Goal: Transaction & Acquisition: Purchase product/service

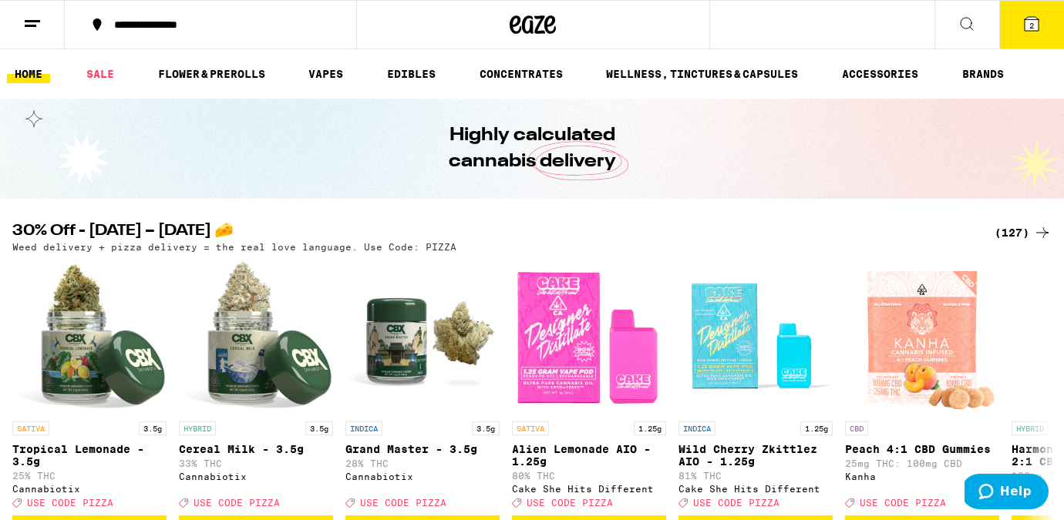
click at [1016, 234] on div "(127)" at bounding box center [1023, 233] width 57 height 19
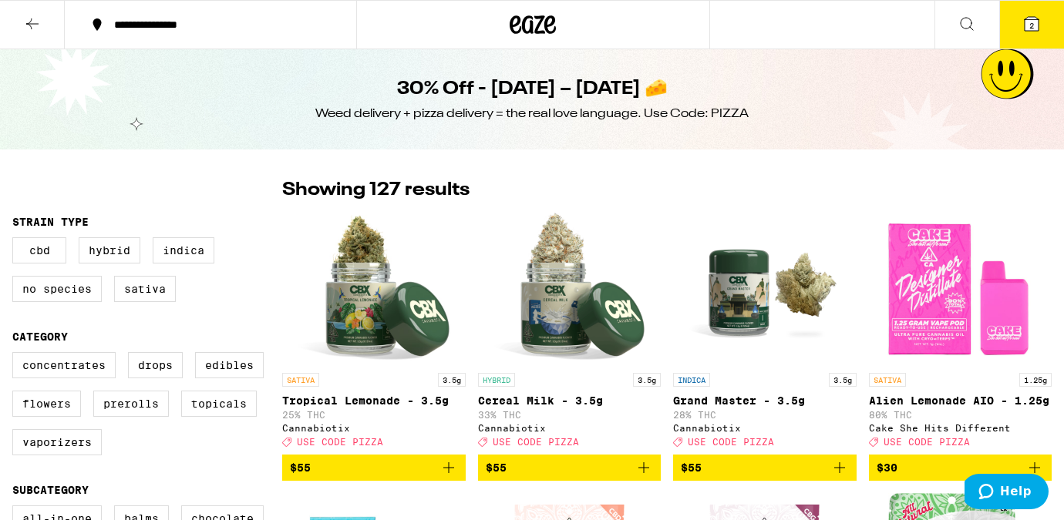
click at [1063, 31] on button "2" at bounding box center [1031, 25] width 65 height 48
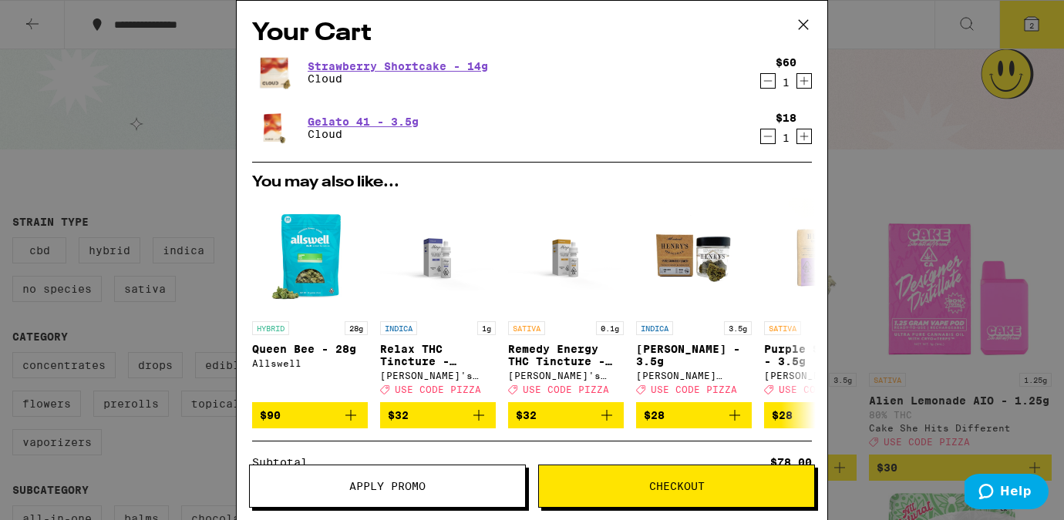
click at [764, 143] on icon "Decrement" at bounding box center [768, 136] width 14 height 19
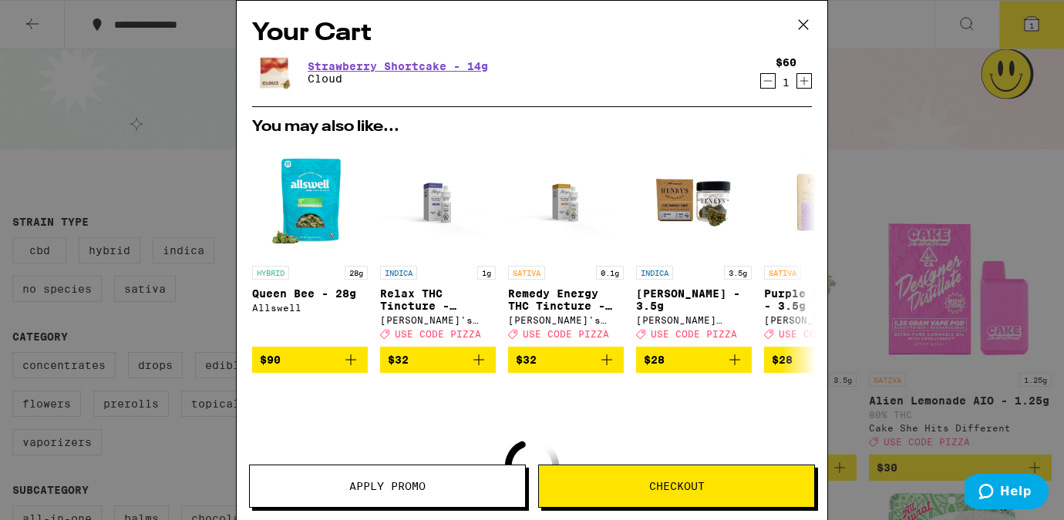
click at [800, 78] on icon "Increment" at bounding box center [804, 81] width 14 height 19
click at [458, 488] on span "Apply Promo" at bounding box center [387, 486] width 275 height 11
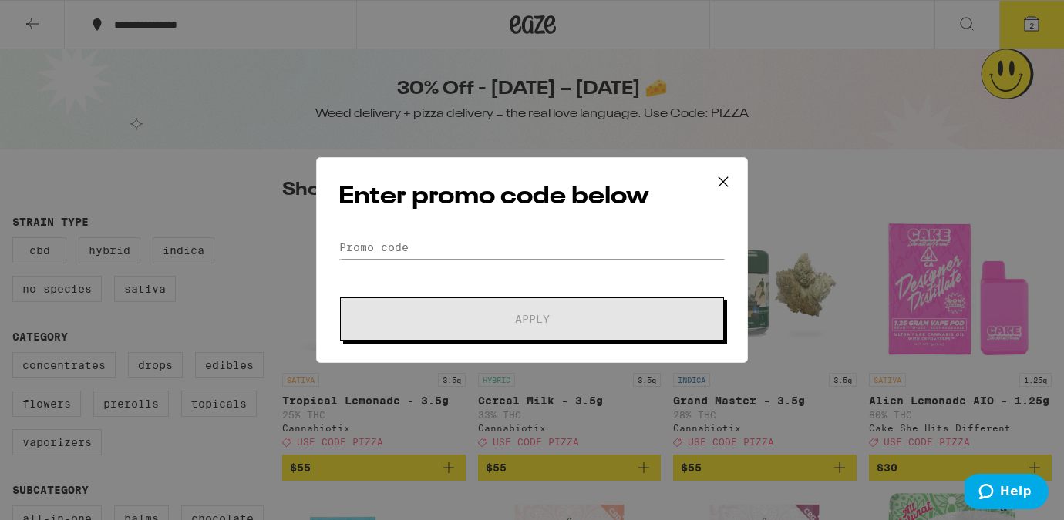
click at [489, 234] on div "Enter promo code below Promo Code Apply" at bounding box center [532, 260] width 432 height 206
click at [490, 248] on input "Promo Code" at bounding box center [532, 247] width 387 height 23
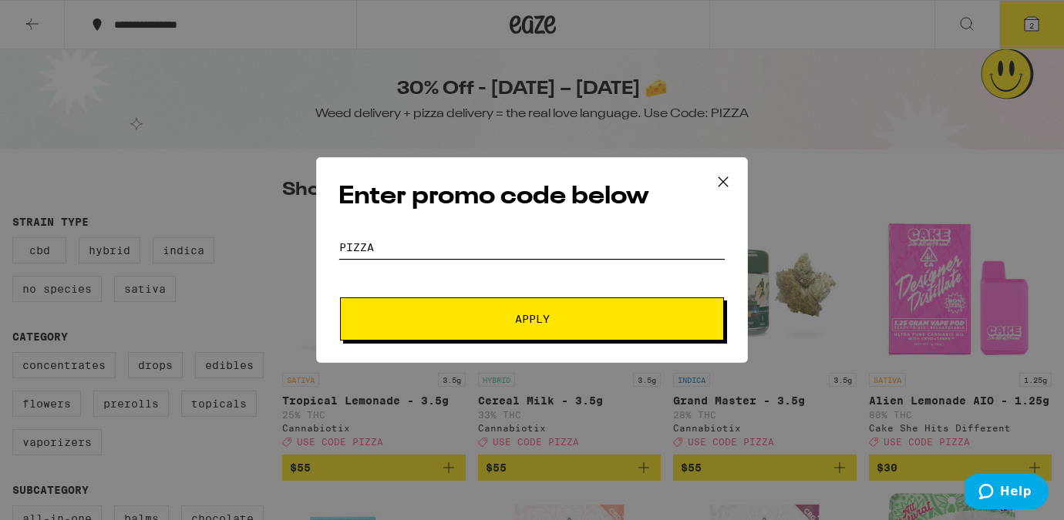
type input "pizza"
click at [500, 331] on button "Apply" at bounding box center [532, 319] width 384 height 43
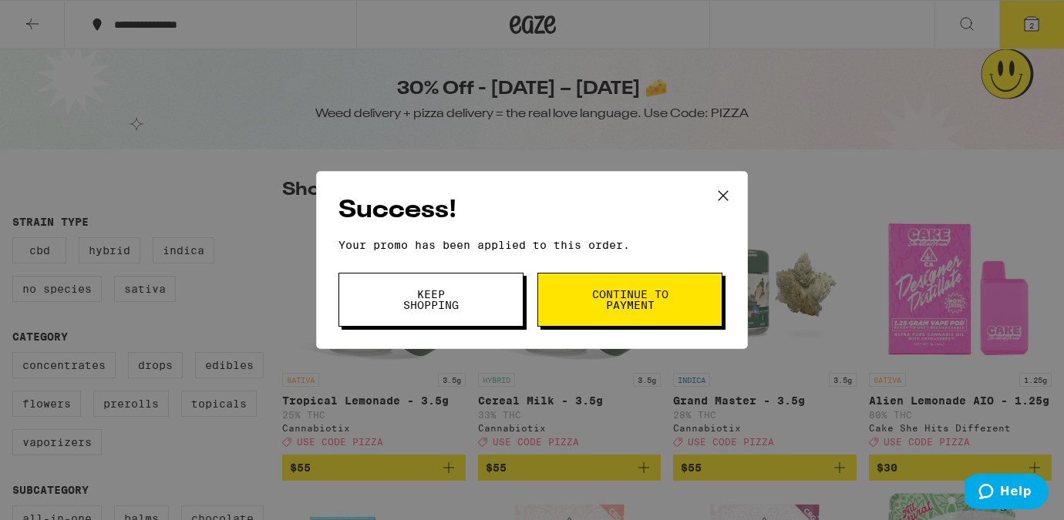
click at [609, 322] on button "Continue to payment" at bounding box center [629, 300] width 185 height 54
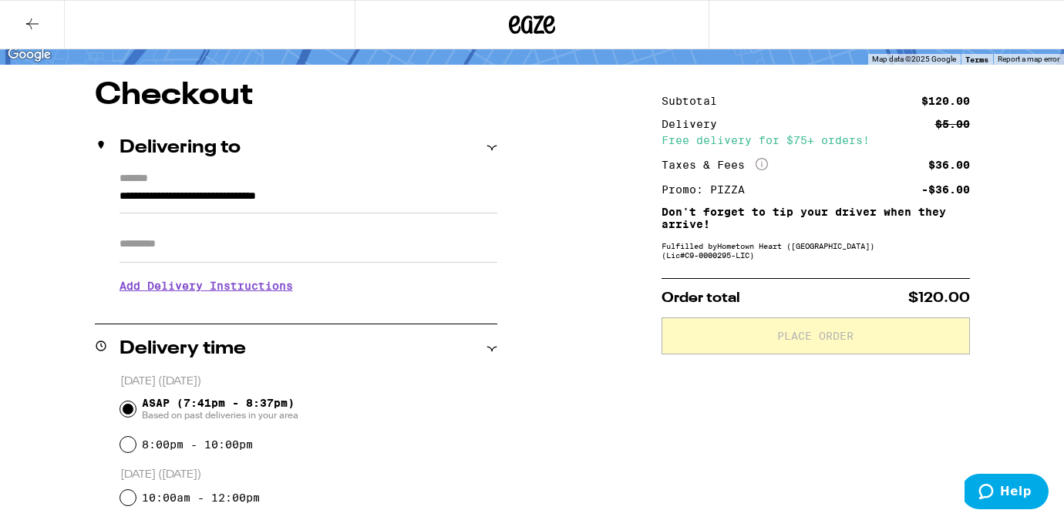
scroll to position [241, 0]
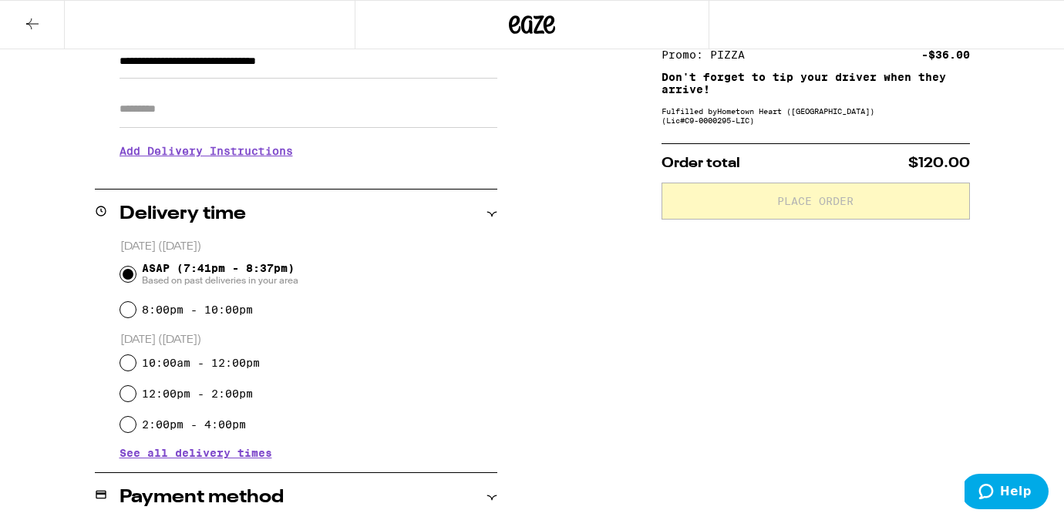
click at [194, 157] on h3 "Add Delivery Instructions" at bounding box center [309, 150] width 378 height 35
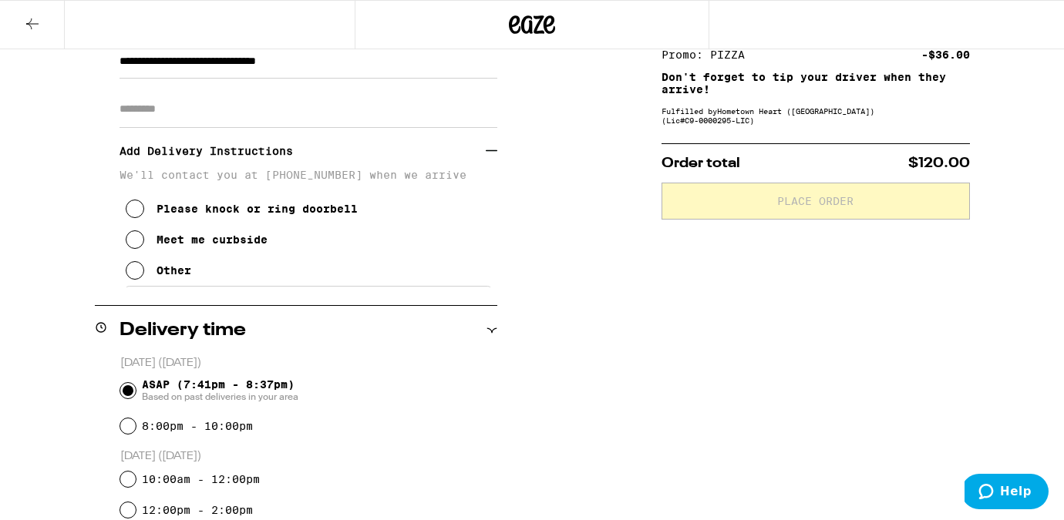
scroll to position [0, 0]
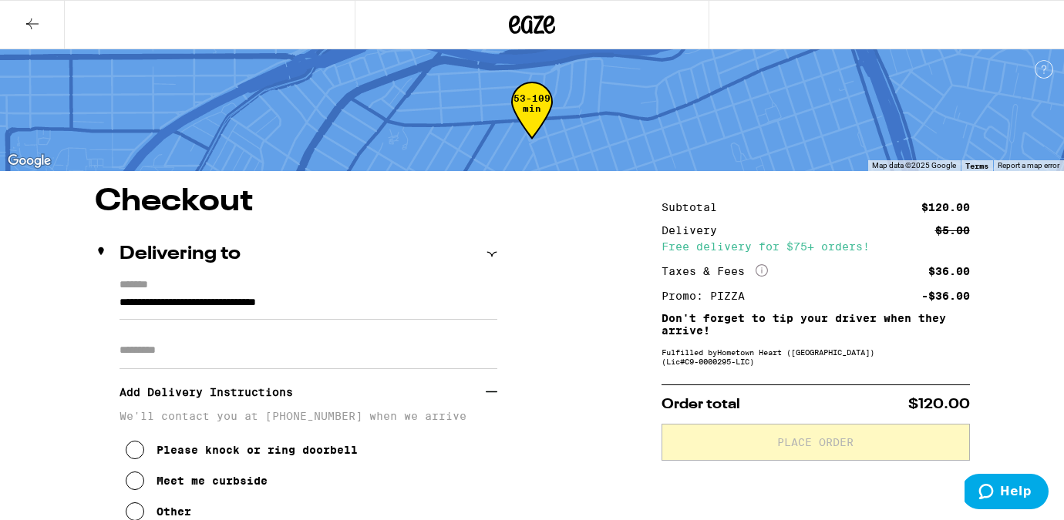
click at [12, 19] on button at bounding box center [32, 25] width 65 height 49
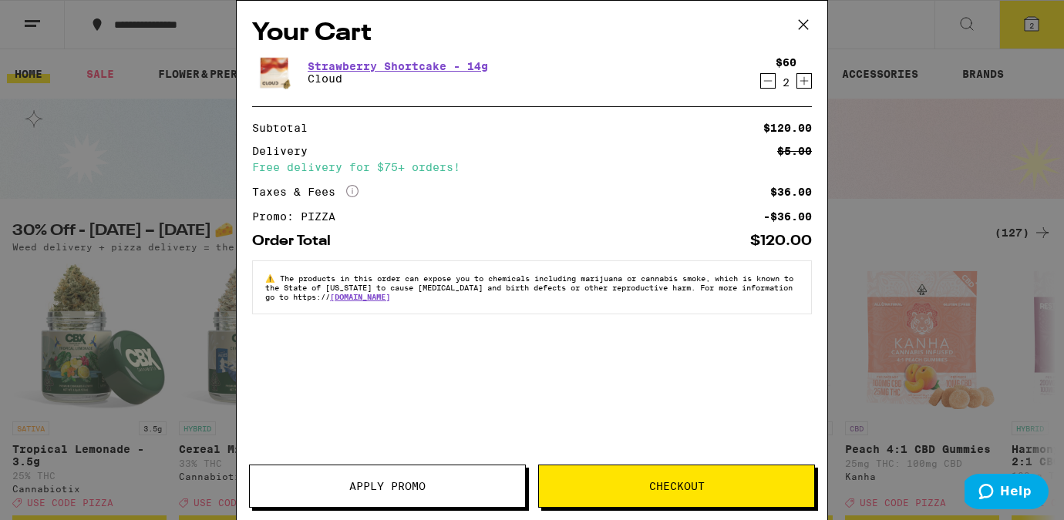
click at [635, 490] on span "Checkout" at bounding box center [676, 486] width 275 height 11
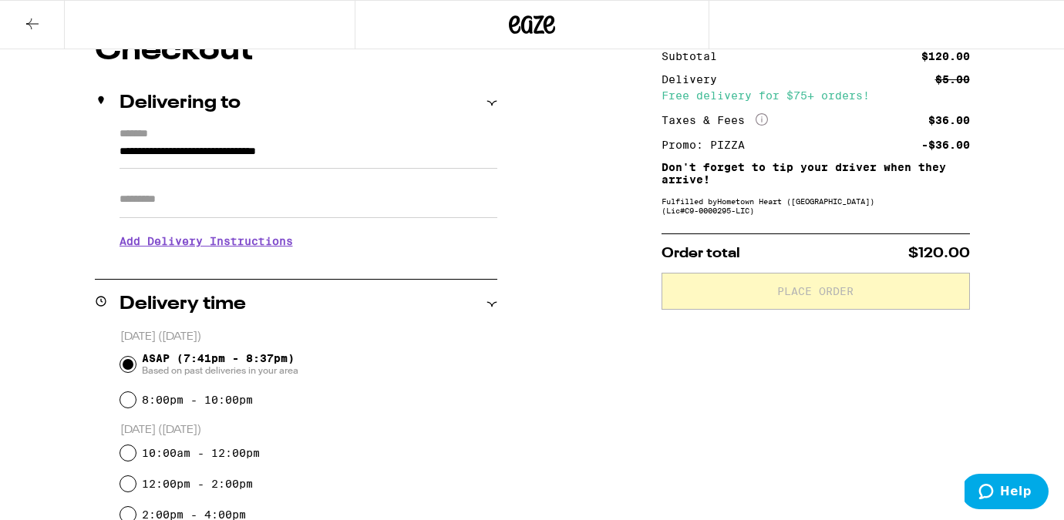
scroll to position [206, 0]
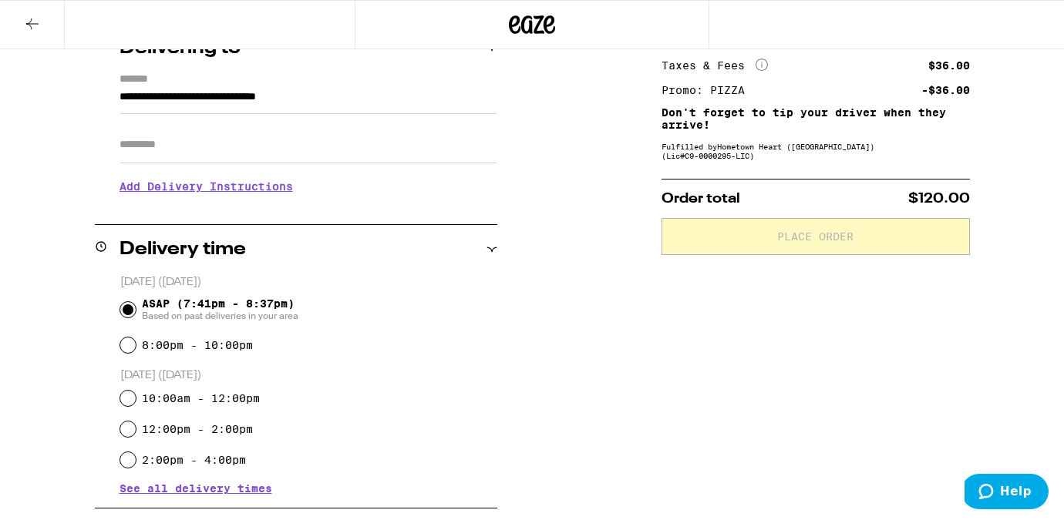
click at [181, 187] on h3 "Add Delivery Instructions" at bounding box center [309, 186] width 378 height 35
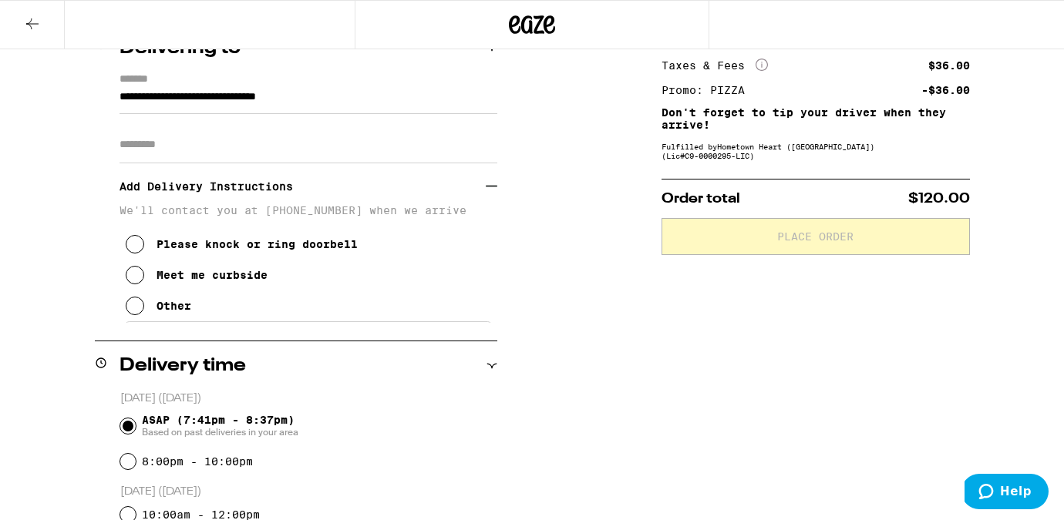
click at [129, 315] on icon at bounding box center [135, 306] width 19 height 19
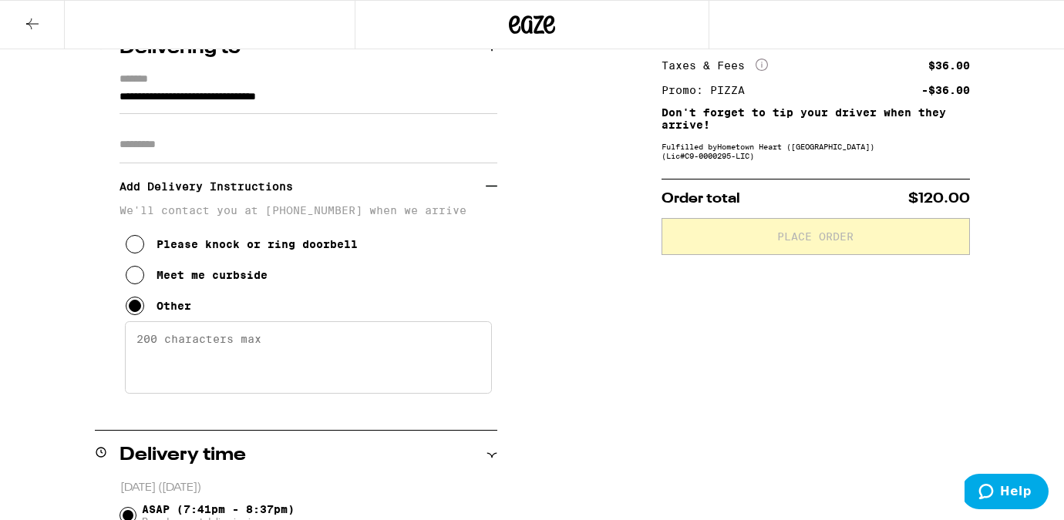
click at [200, 379] on textarea "Enter any other delivery instructions you want driver to know" at bounding box center [308, 358] width 367 height 72
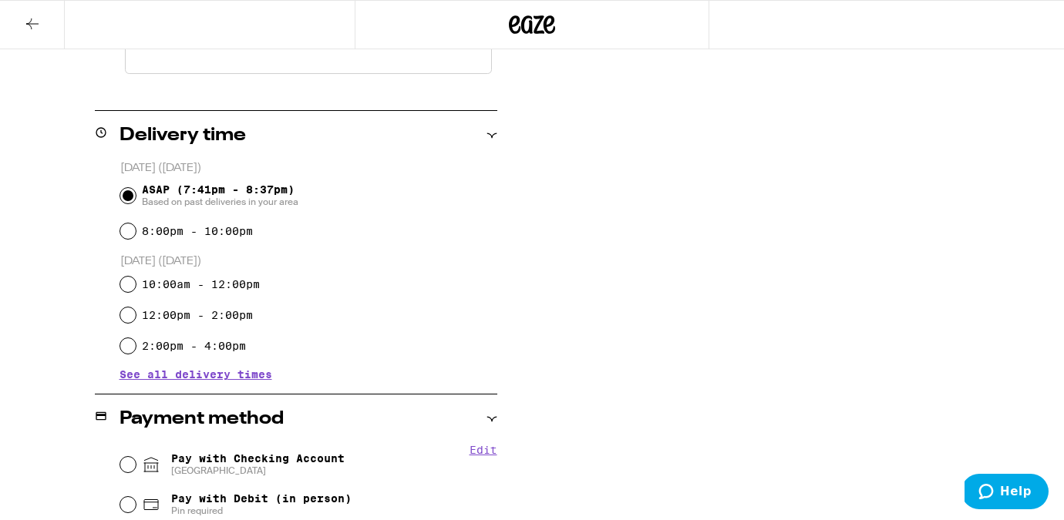
scroll to position [686, 0]
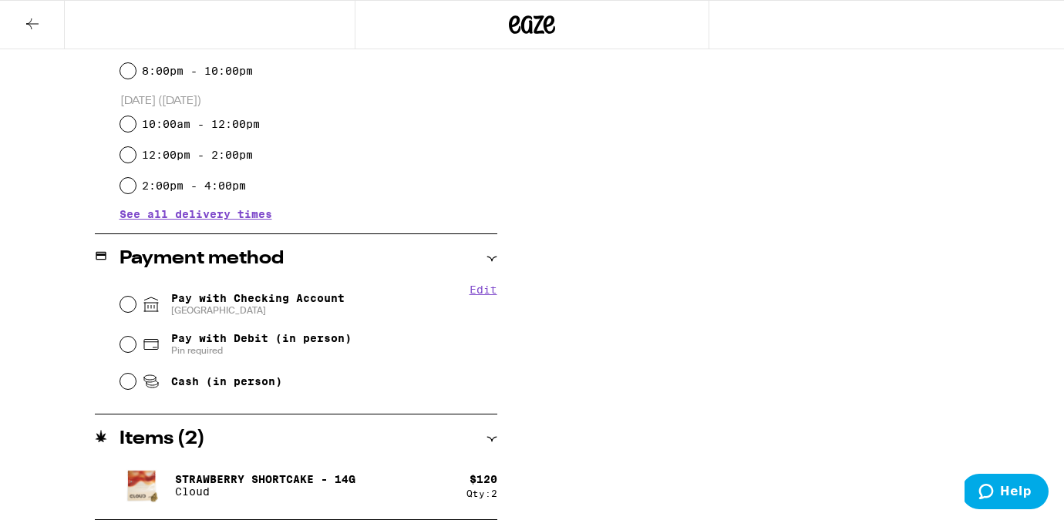
type textarea "please call when here thank you"
click at [125, 348] on input "Pay with Debit (in person) Pin required" at bounding box center [127, 344] width 15 height 15
click at [485, 289] on button "Edit" at bounding box center [484, 290] width 28 height 12
click at [294, 311] on button "Remove Account" at bounding box center [317, 310] width 86 height 10
radio input "false"
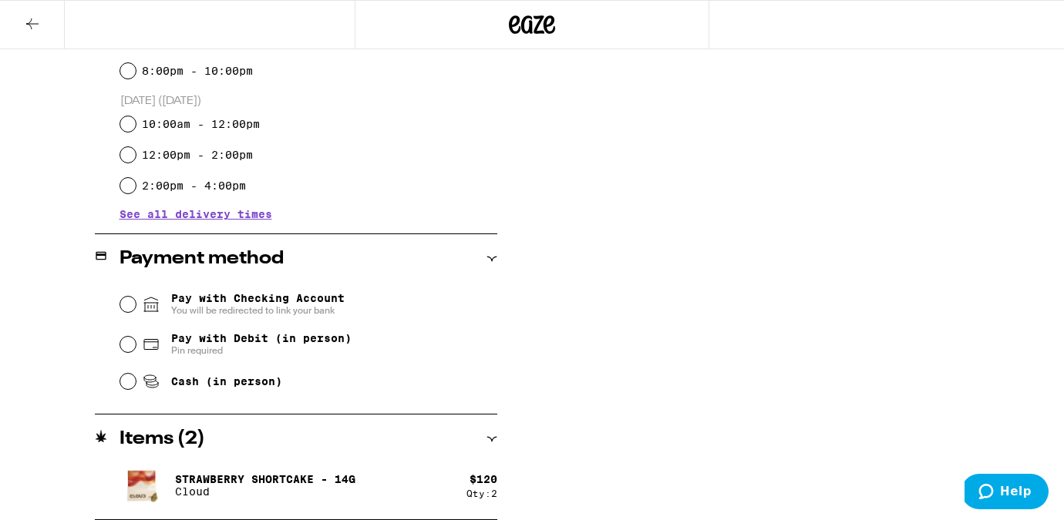
click at [315, 314] on span "You will be redirected to link your bank" at bounding box center [257, 311] width 173 height 12
click at [136, 312] on input "Pay with Checking Account You will be redirected to link your bank" at bounding box center [127, 304] width 15 height 15
click at [117, 308] on div "Pay with Checking Account You will be redirected to link your bank Pay with Deb…" at bounding box center [296, 341] width 402 height 115
click at [123, 308] on input "Pay with Checking Account You will be redirected to link your bank" at bounding box center [127, 304] width 15 height 15
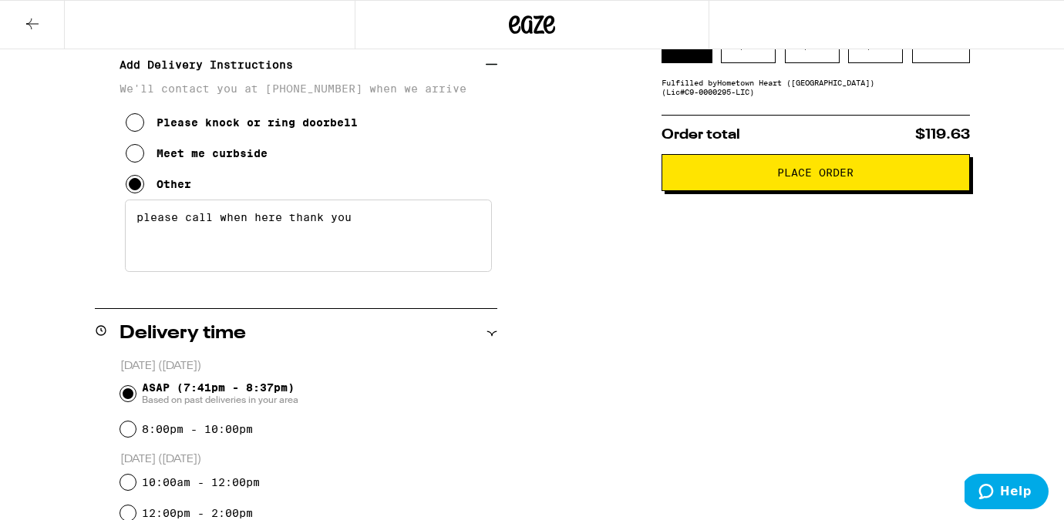
scroll to position [295, 0]
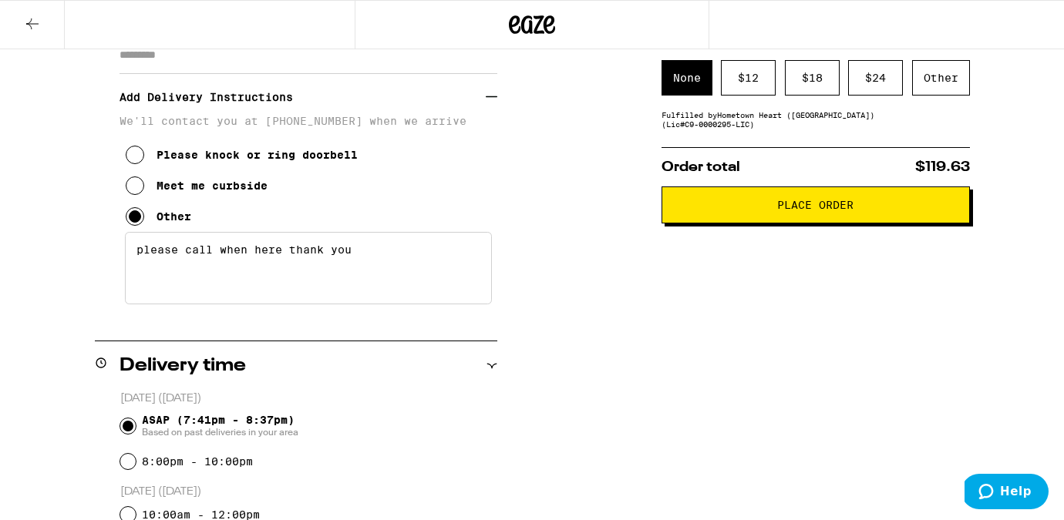
click at [736, 223] on button "Place Order" at bounding box center [816, 205] width 308 height 37
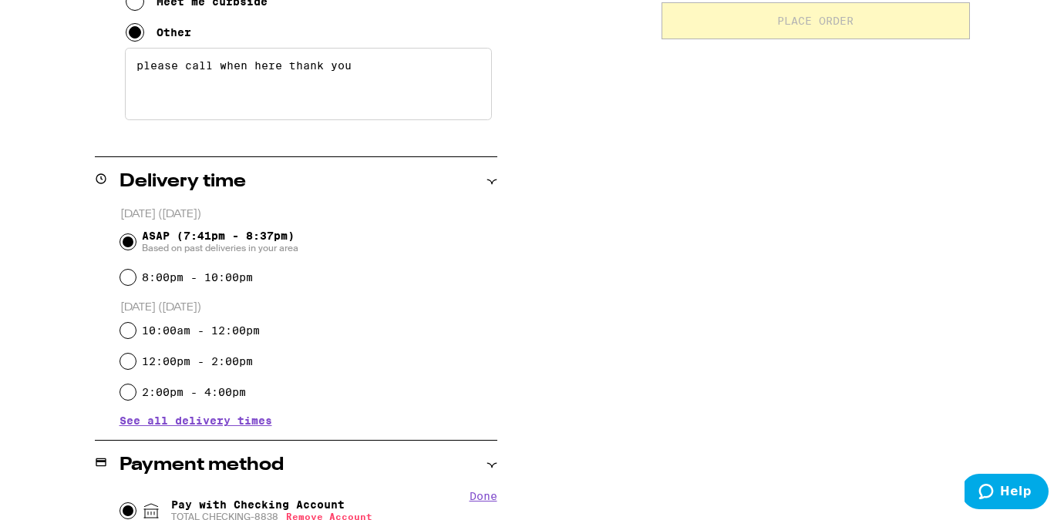
scroll to position [521, 0]
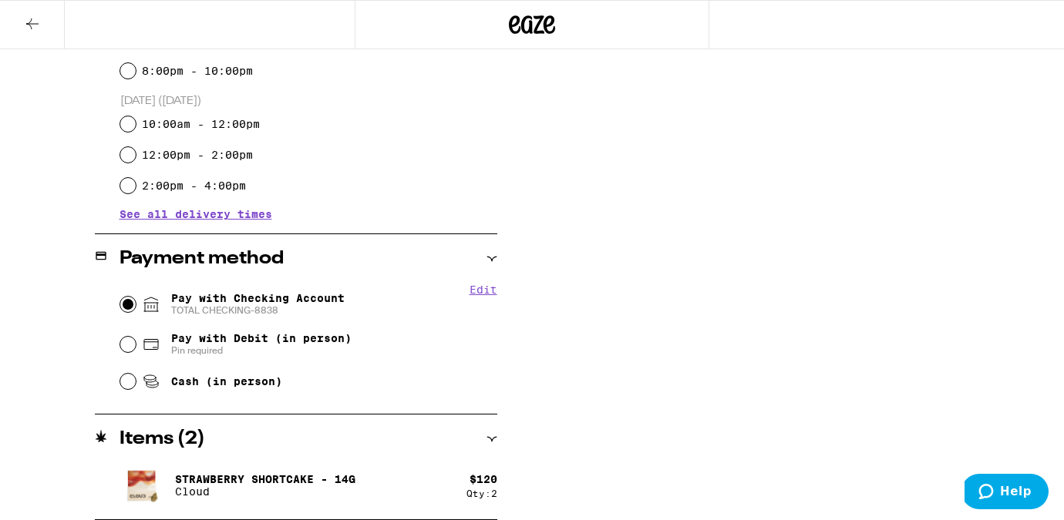
click at [126, 301] on input "Pay with Checking Account TOTAL CHECKING-8838" at bounding box center [127, 304] width 15 height 15
radio input "true"
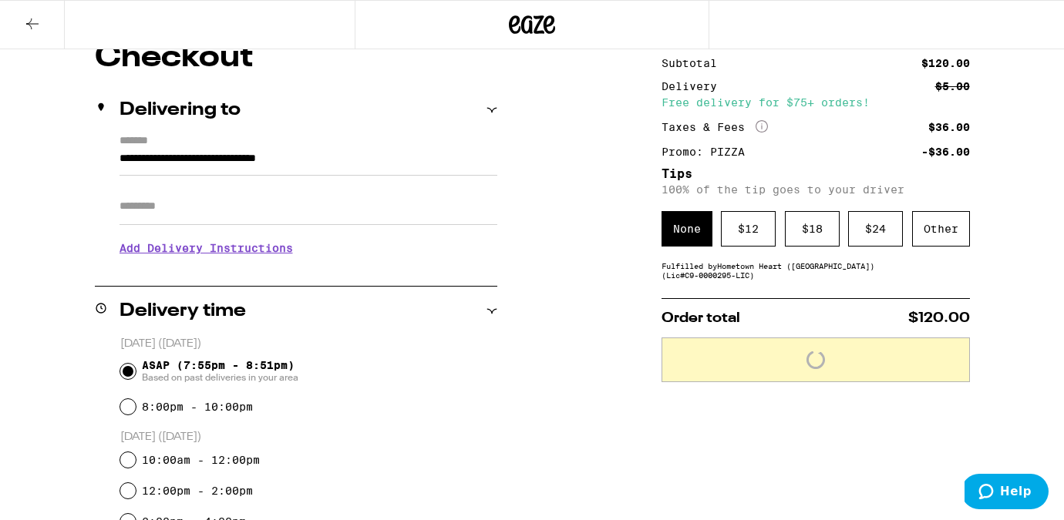
scroll to position [133, 0]
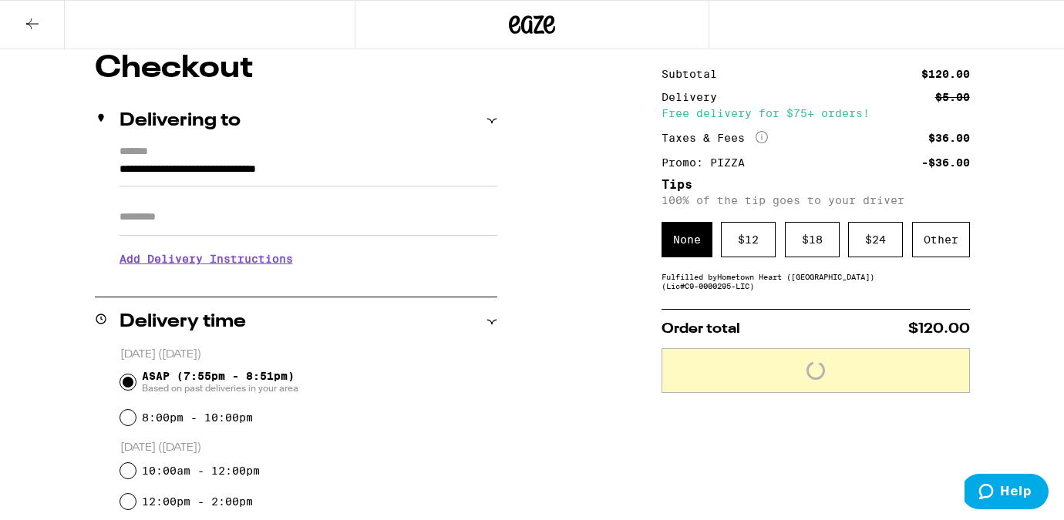
click at [190, 258] on h3 "Add Delivery Instructions" at bounding box center [309, 258] width 378 height 35
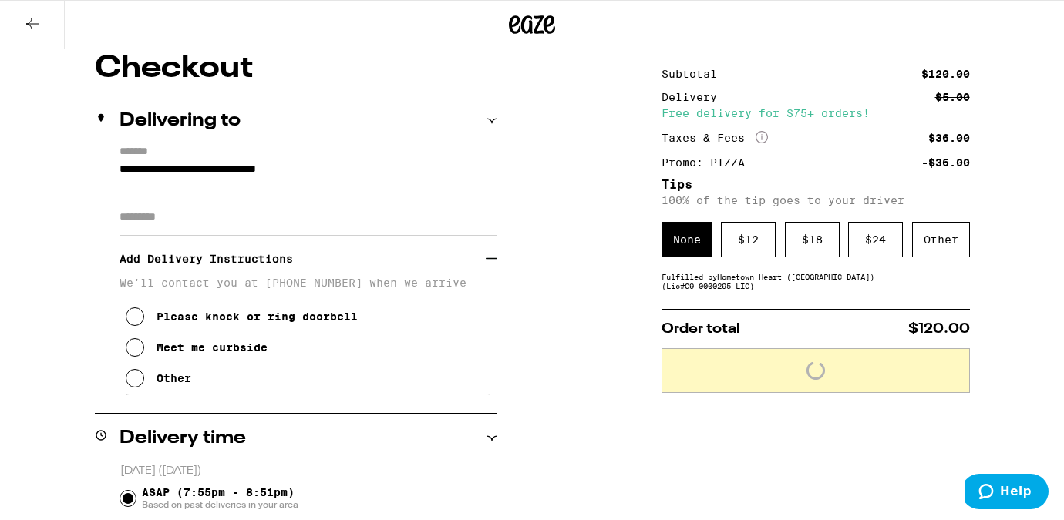
click at [145, 381] on button "Other" at bounding box center [159, 378] width 66 height 31
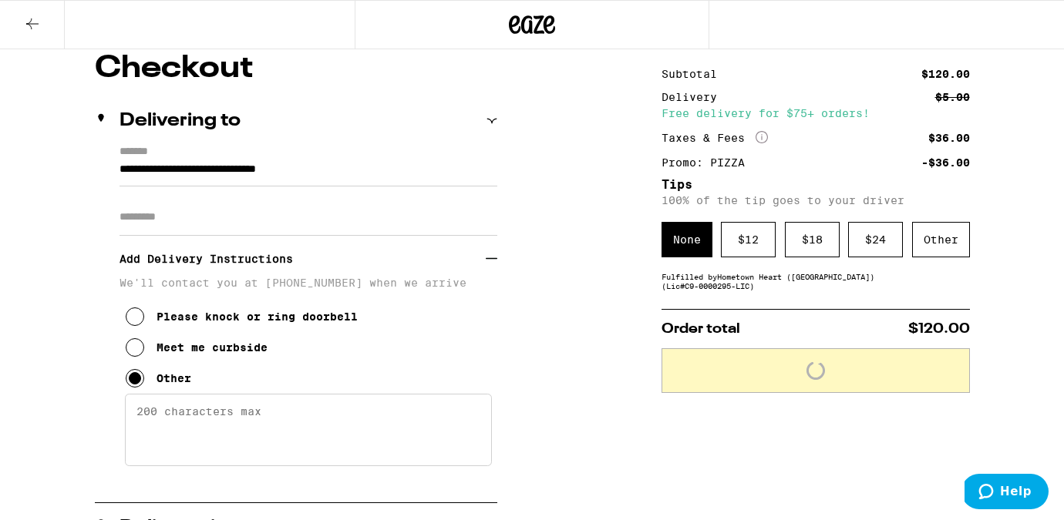
click at [189, 443] on textarea "Enter any other delivery instructions you want driver to know" at bounding box center [308, 430] width 367 height 72
type textarea "c"
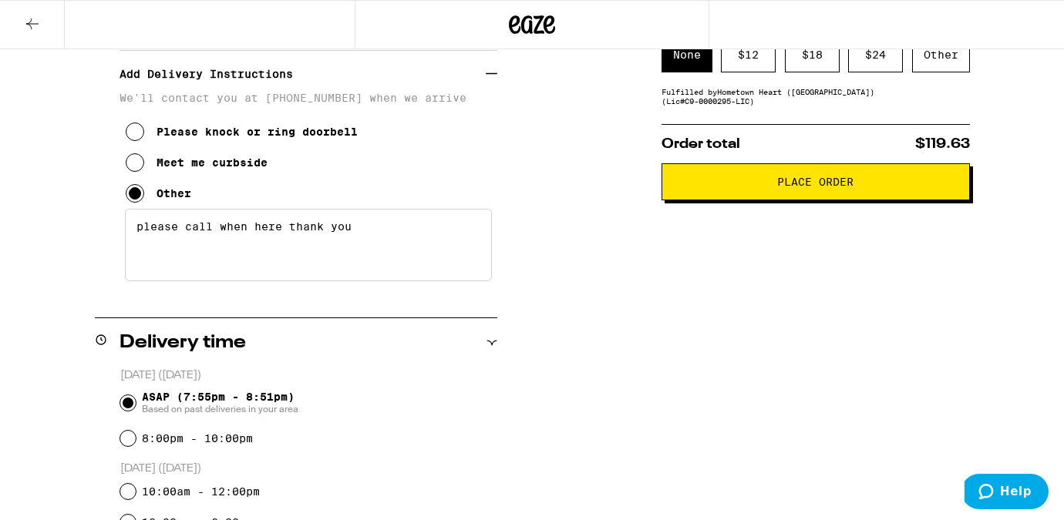
scroll to position [227, 0]
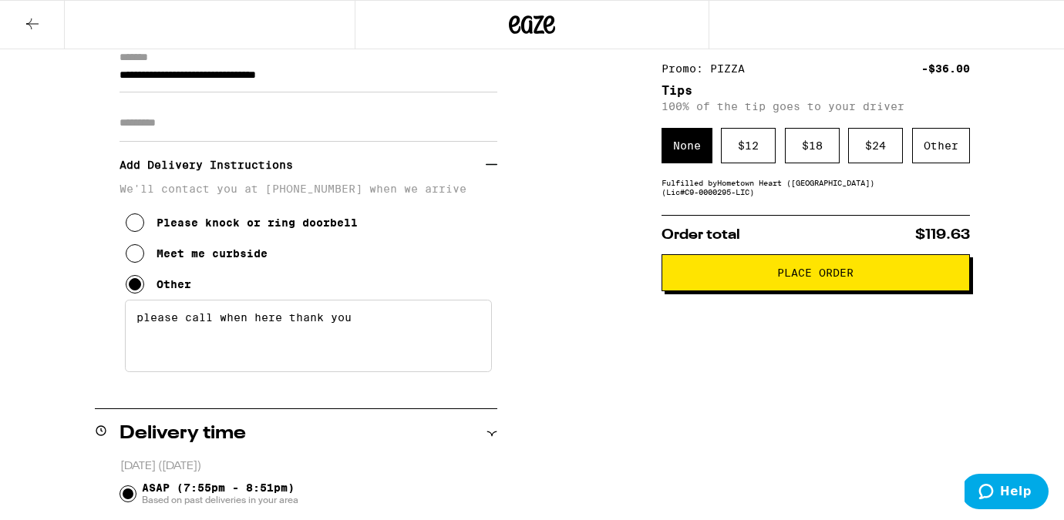
type textarea "please call when here thank you"
click at [807, 278] on span "Place Order" at bounding box center [815, 273] width 76 height 11
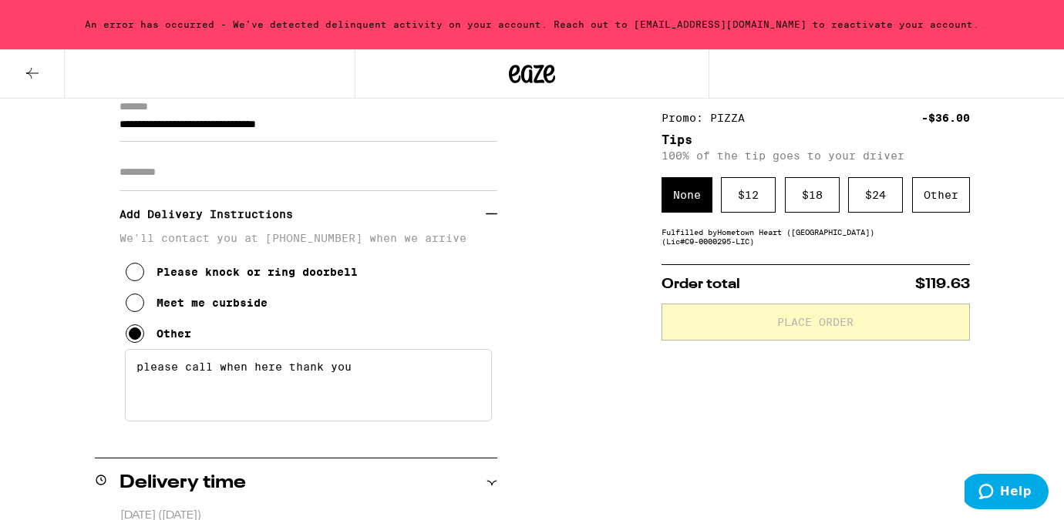
scroll to position [277, 0]
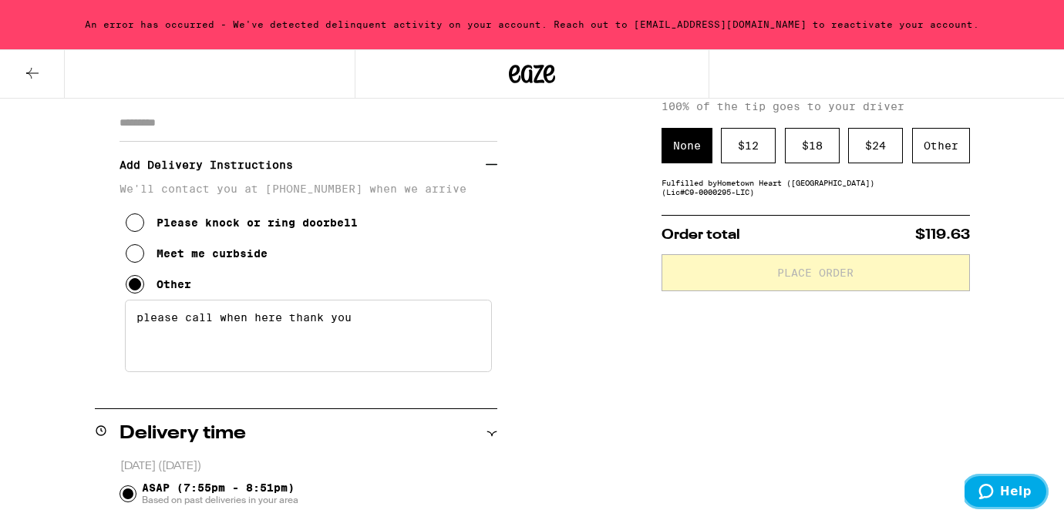
click at [1022, 486] on span "Help" at bounding box center [1016, 492] width 32 height 14
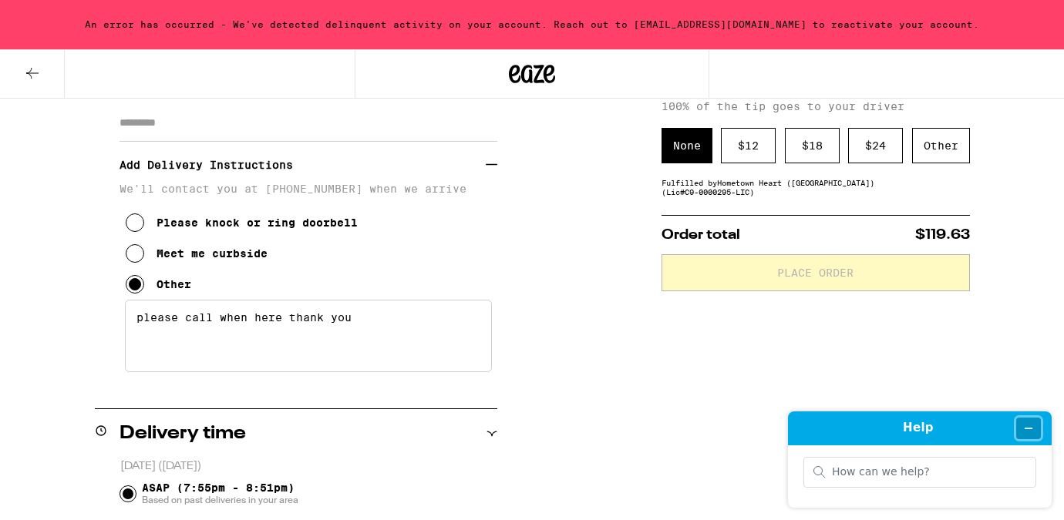
click at [1036, 418] on button "Minimize widget" at bounding box center [1028, 429] width 25 height 22
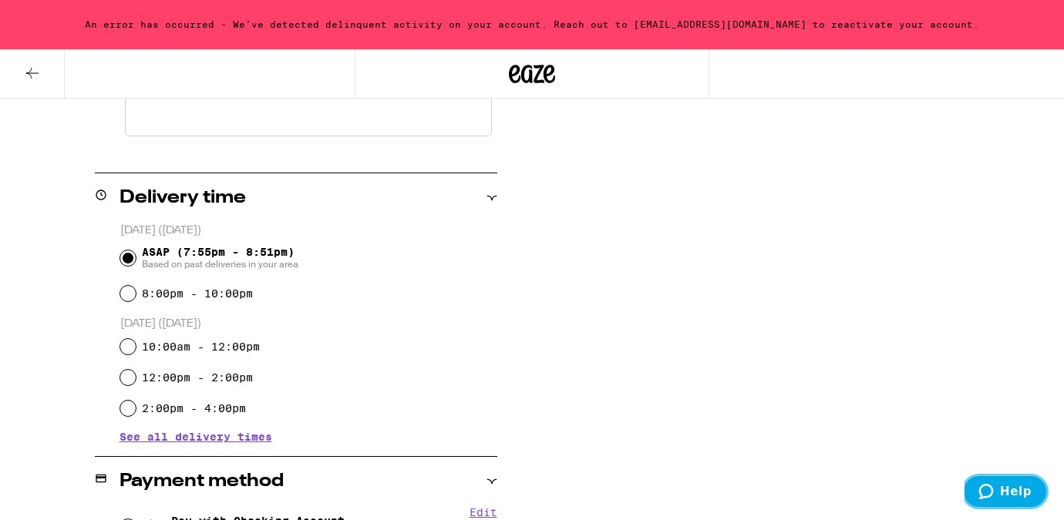
scroll to position [615, 0]
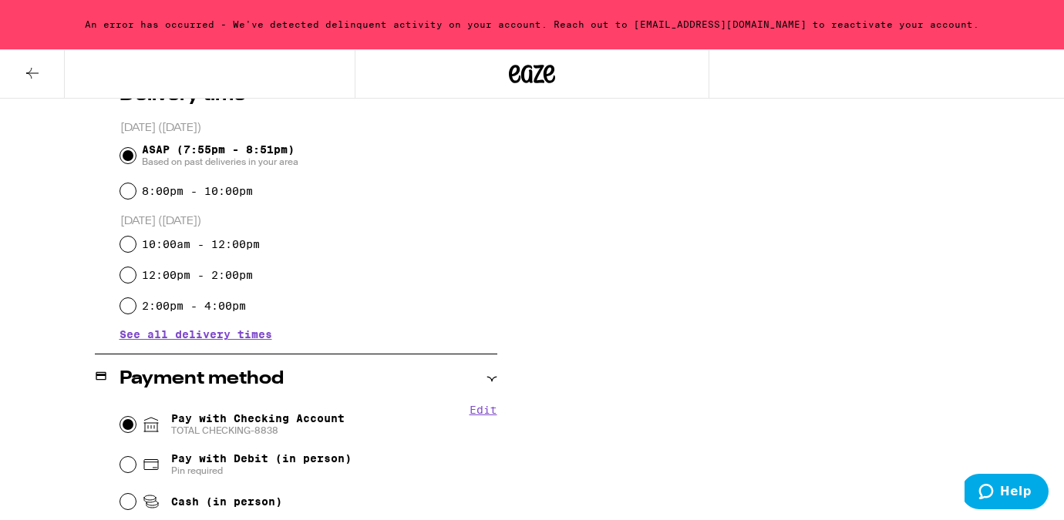
click at [483, 413] on button "Edit" at bounding box center [484, 410] width 28 height 12
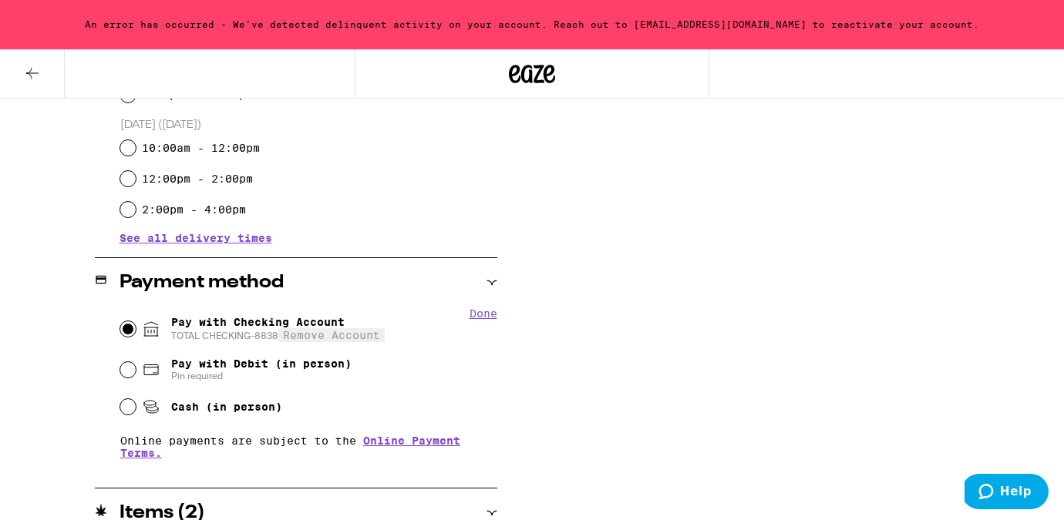
scroll to position [723, 0]
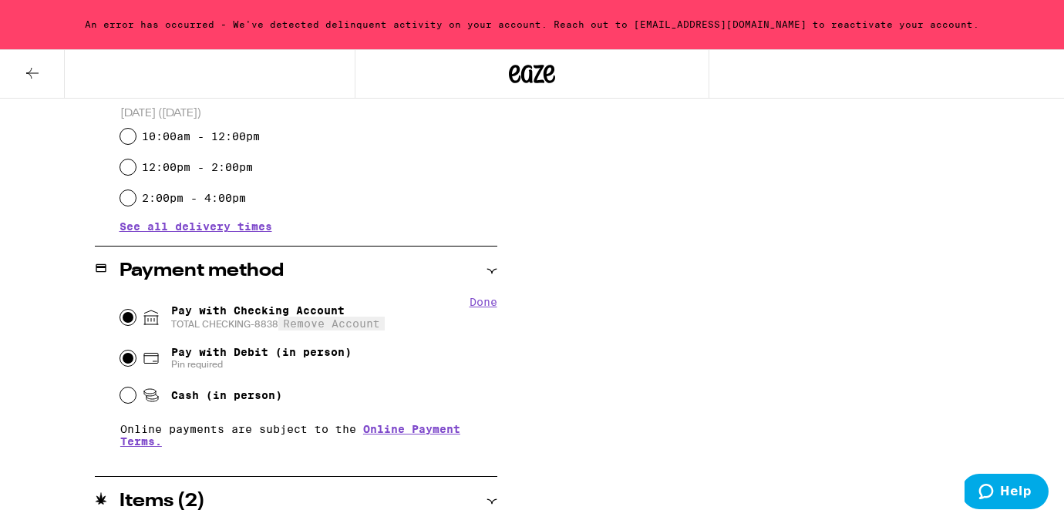
click at [128, 359] on input "Pay with Debit (in person) Pin required" at bounding box center [127, 358] width 15 height 15
radio input "true"
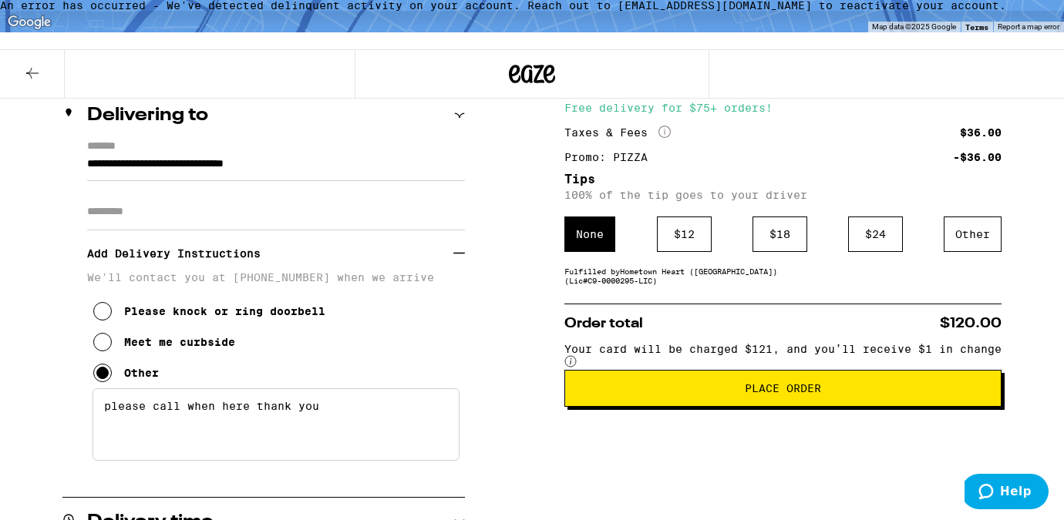
scroll to position [280, 0]
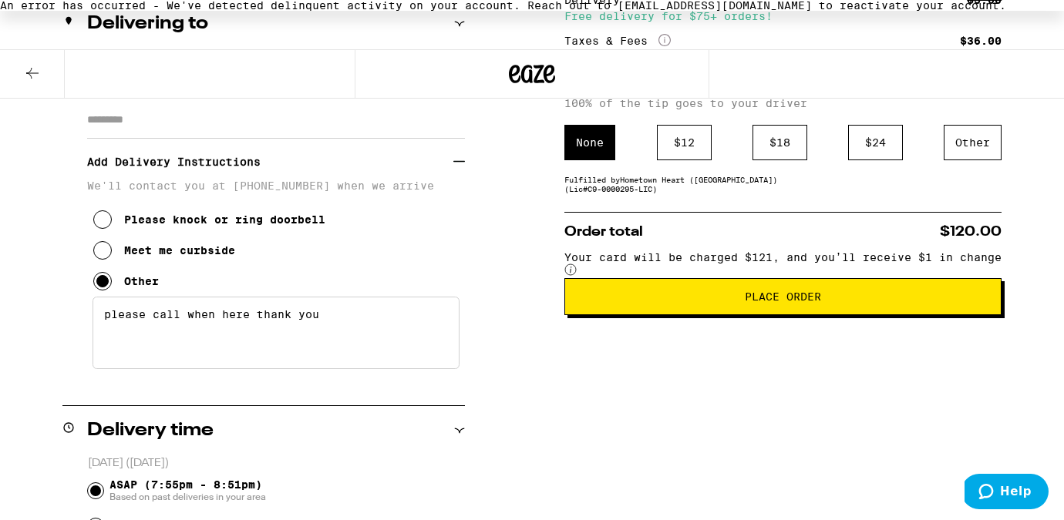
click at [821, 302] on span "Place Order" at bounding box center [783, 296] width 76 height 11
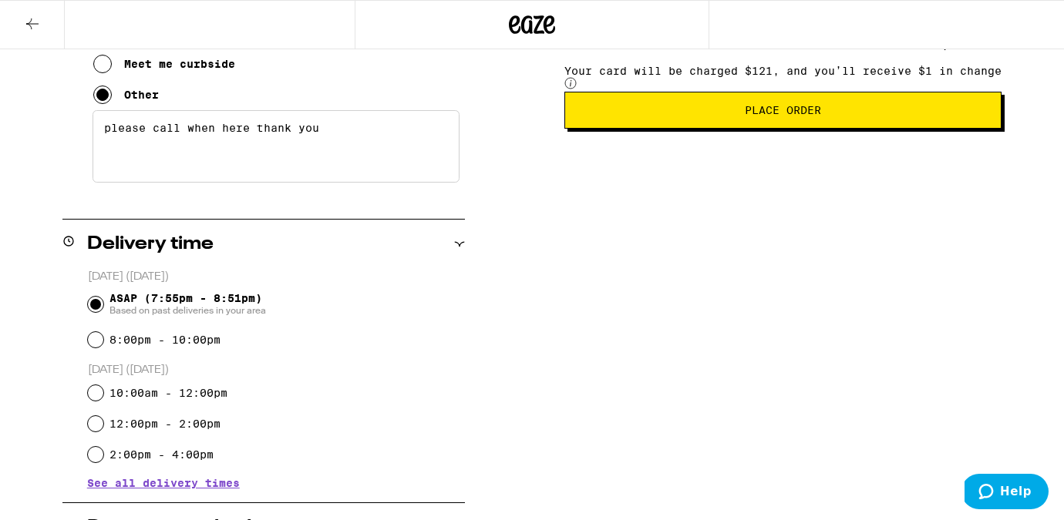
scroll to position [423, 0]
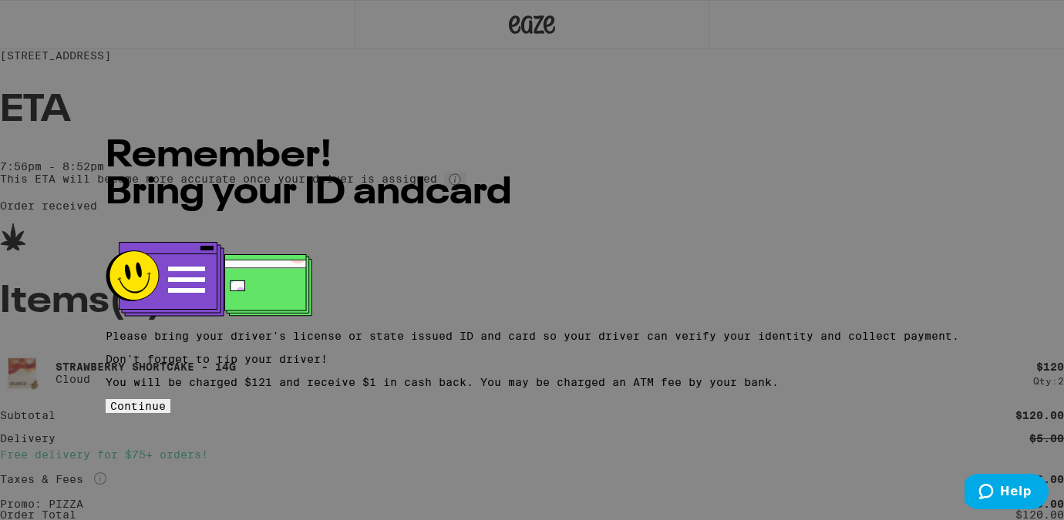
click at [166, 401] on span "Continue" at bounding box center [138, 406] width 56 height 12
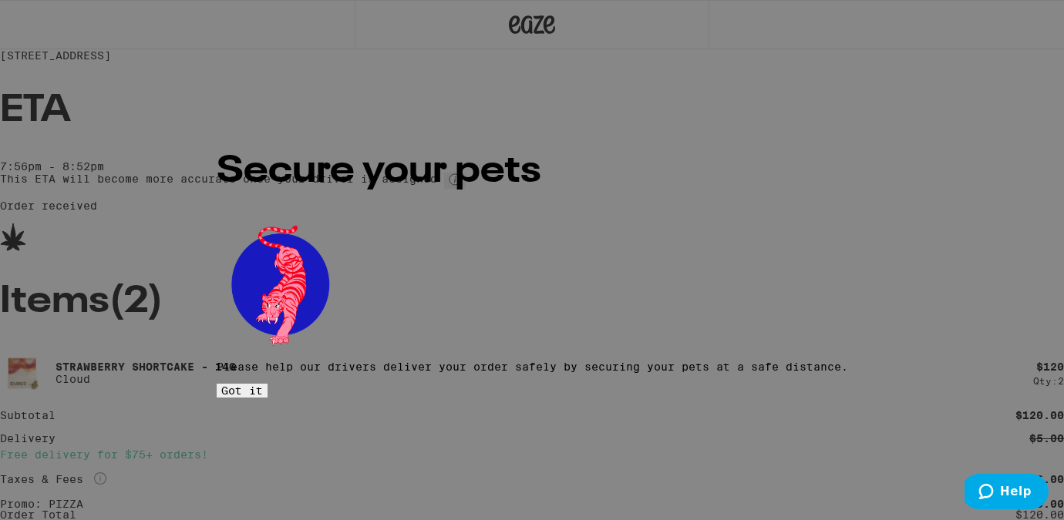
click at [268, 384] on button "Got it" at bounding box center [242, 391] width 51 height 14
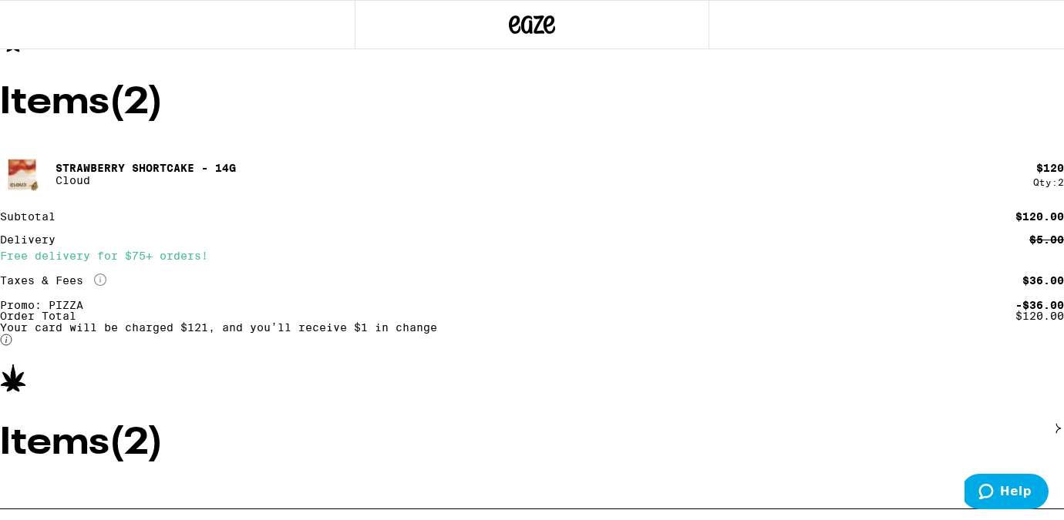
scroll to position [266, 0]
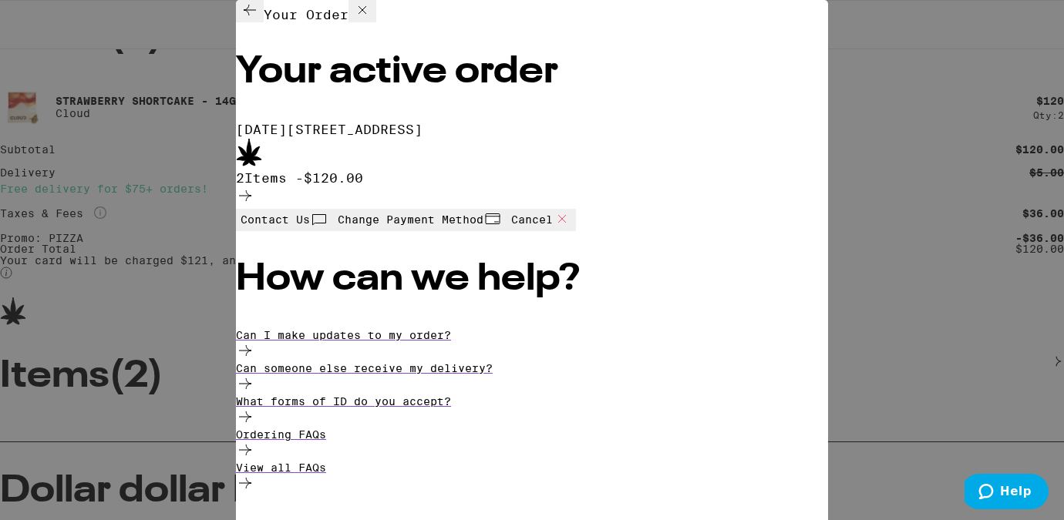
click at [571, 231] on span "Cancel" at bounding box center [541, 220] width 60 height 21
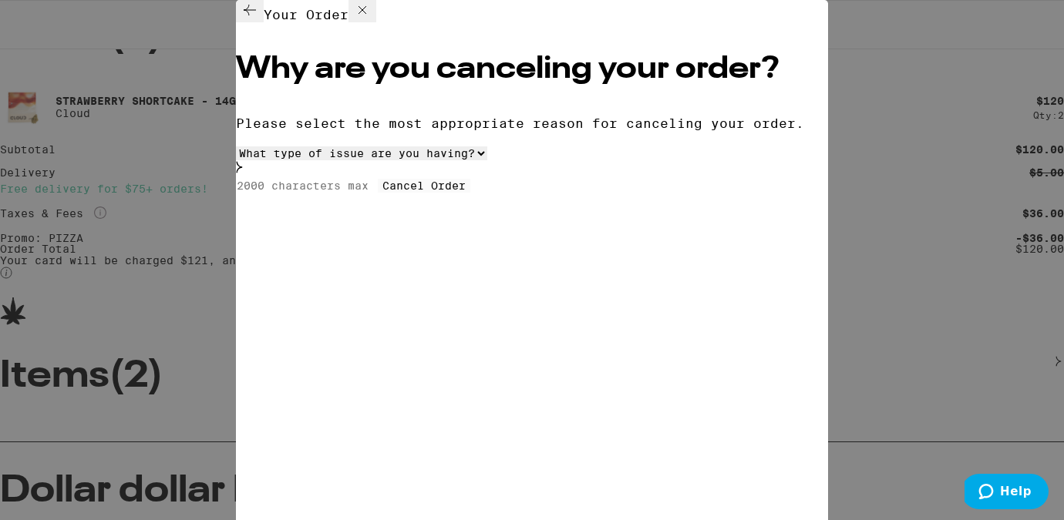
click at [378, 193] on input at bounding box center [307, 186] width 142 height 14
click at [402, 160] on select "What type of issue are you having? Order taking too long Order arriving too soo…" at bounding box center [361, 154] width 251 height 14
select select "wrong-address"
click at [378, 193] on button "Cancel Order" at bounding box center [424, 186] width 93 height 14
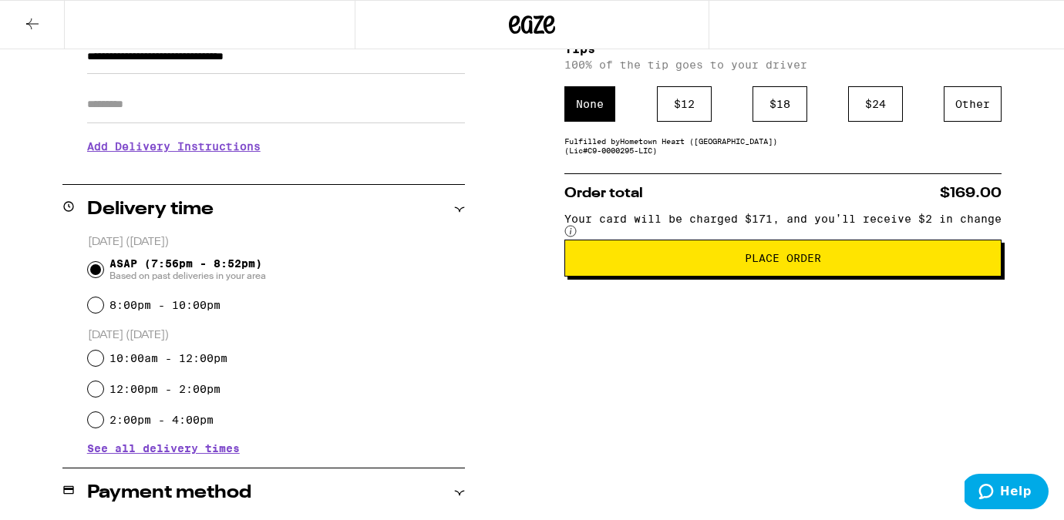
scroll to position [29, 0]
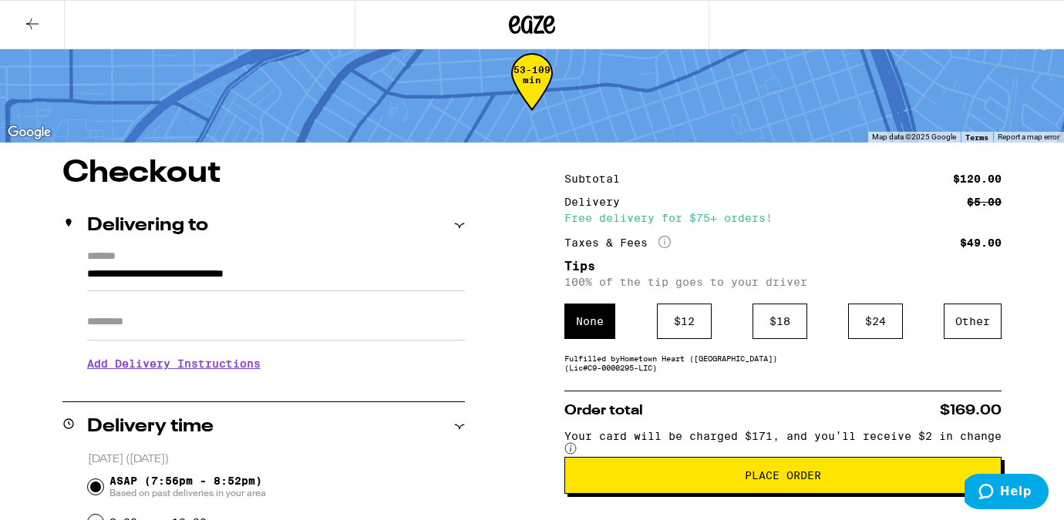
click at [177, 372] on h3 "Add Delivery Instructions" at bounding box center [276, 363] width 378 height 35
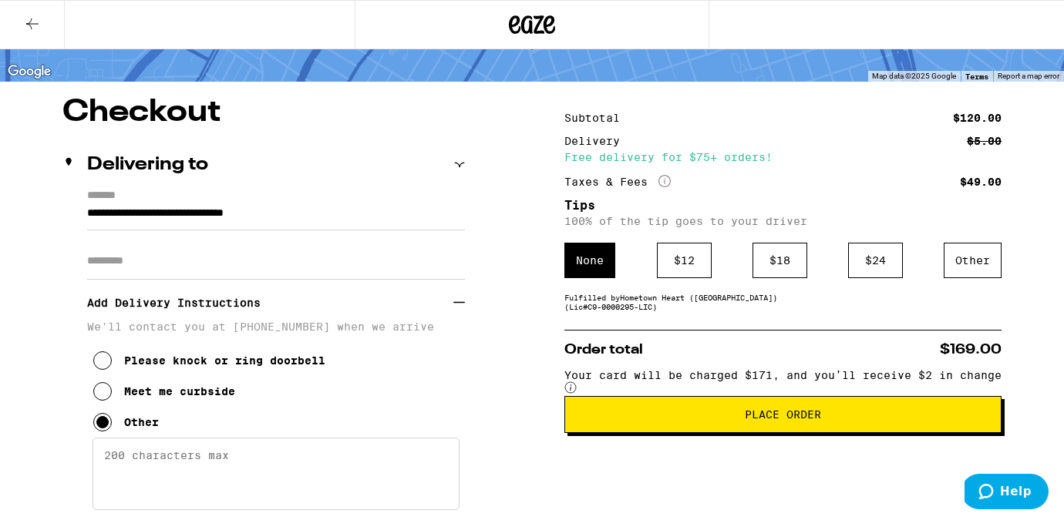
scroll to position [12, 0]
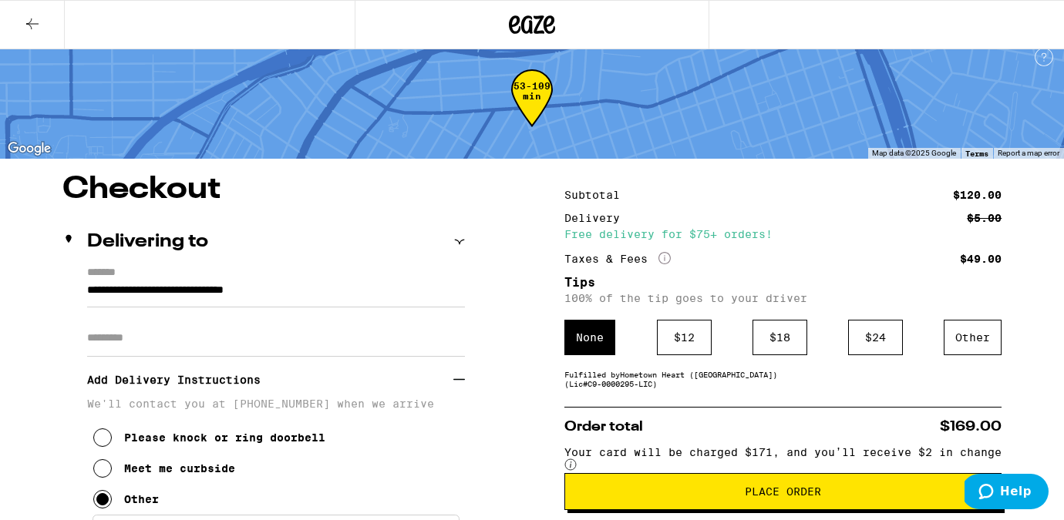
click at [35, 22] on icon at bounding box center [32, 24] width 12 height 11
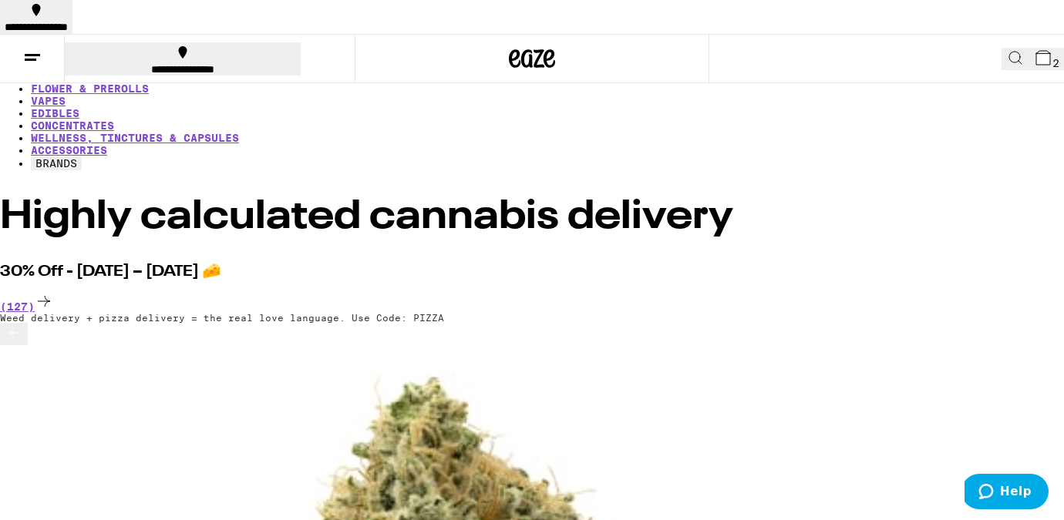
click at [1029, 48] on button "2" at bounding box center [1046, 59] width 35 height 22
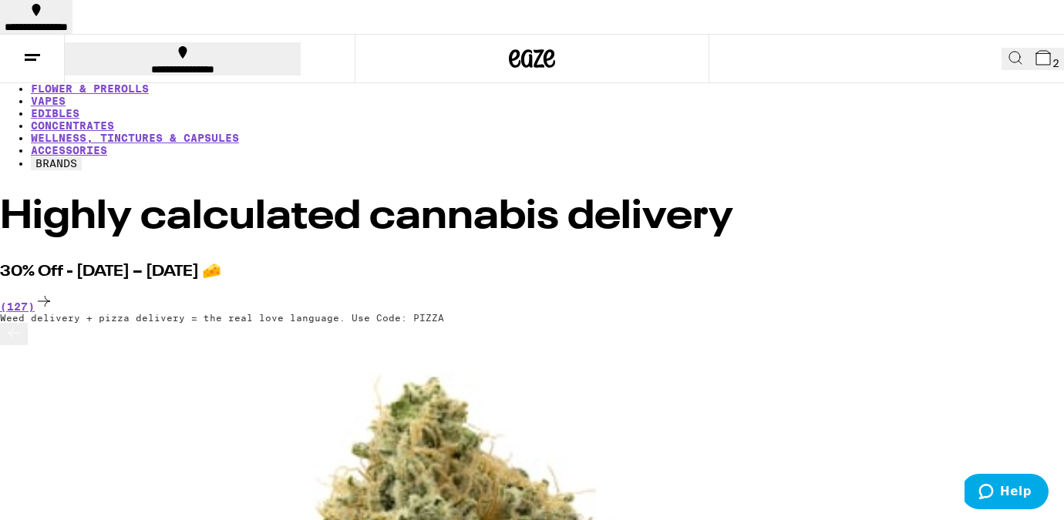
click at [35, 35] on button at bounding box center [32, 59] width 65 height 49
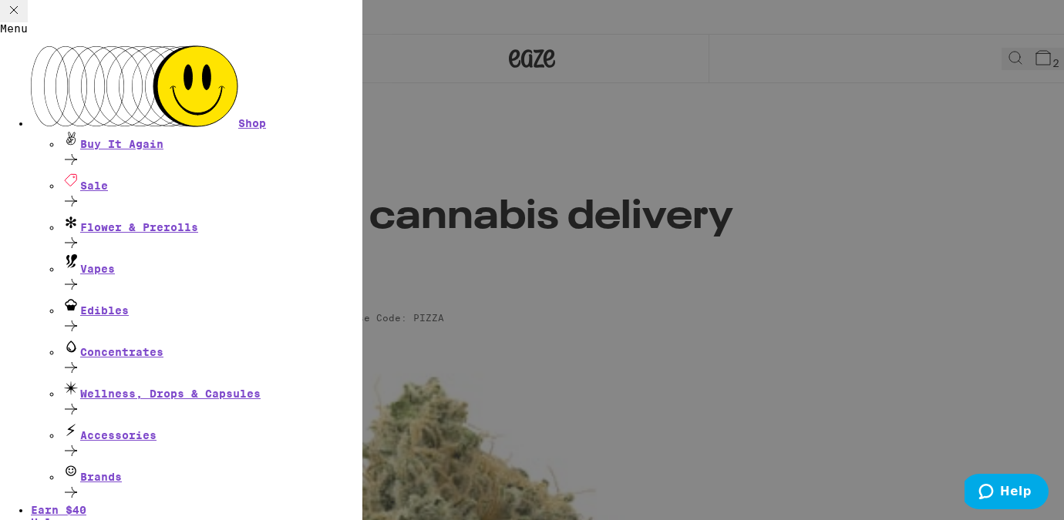
scroll to position [147, 0]
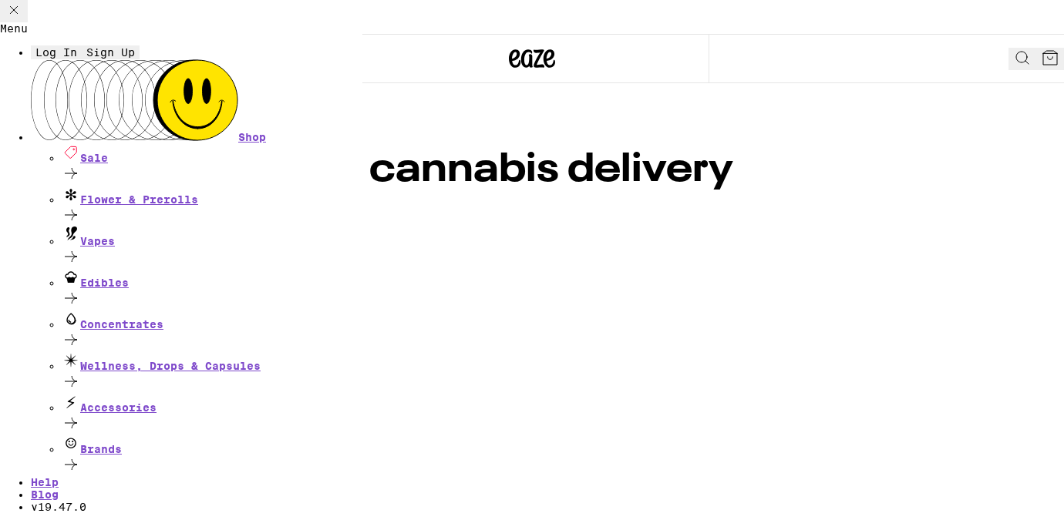
scroll to position [85, 0]
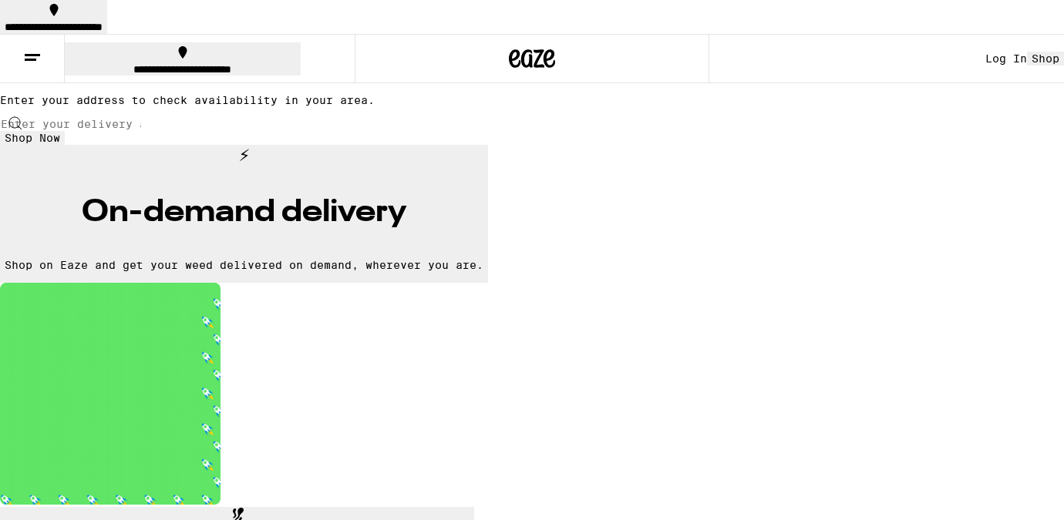
click at [985, 52] on div "Log In" at bounding box center [1006, 58] width 42 height 12
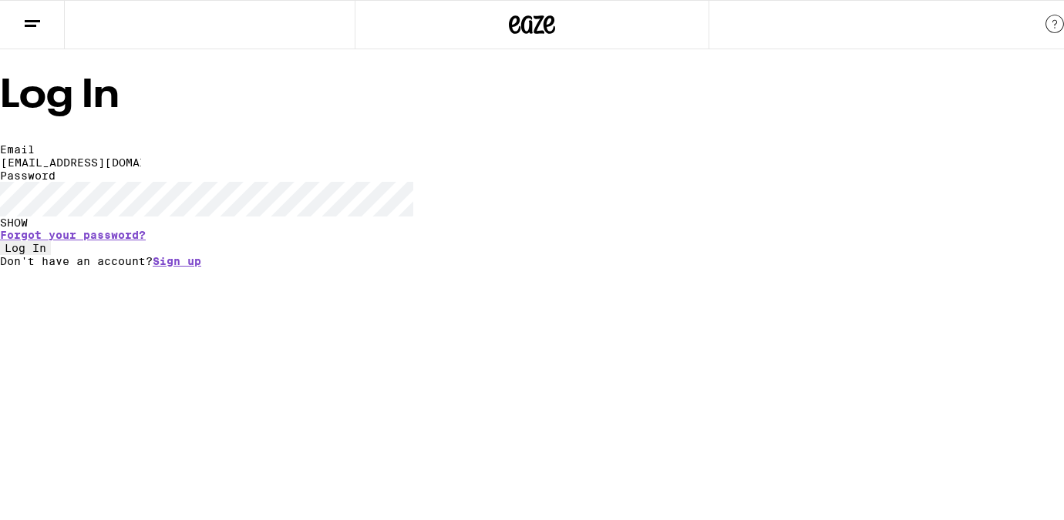
click at [142, 170] on input "[EMAIL_ADDRESS][DOMAIN_NAME]" at bounding box center [71, 163] width 142 height 14
type input "[DOMAIN_NAME][EMAIL_ADDRESS][DOMAIN_NAME]"
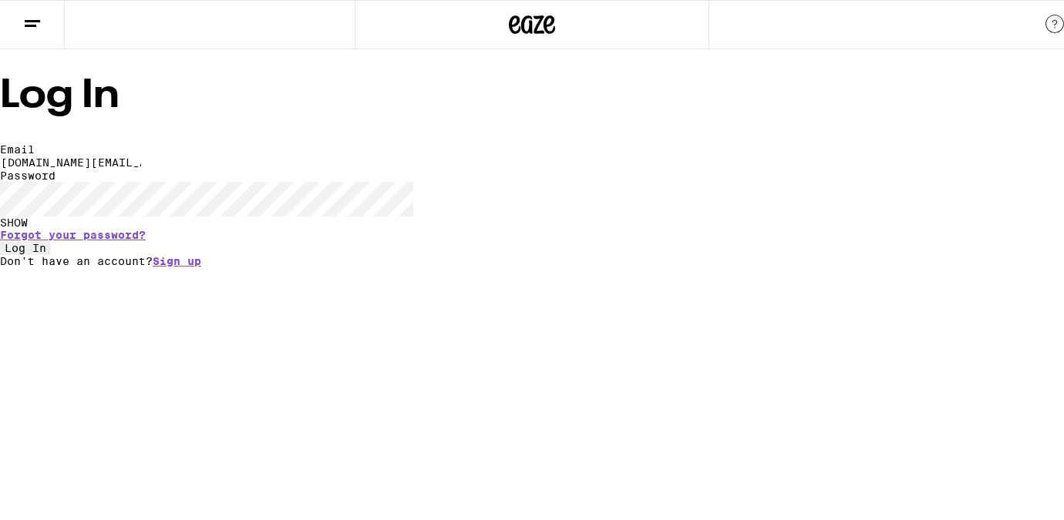
click at [693, 229] on div "SHOW" at bounding box center [532, 223] width 1064 height 12
click at [0, 241] on button "Log In" at bounding box center [25, 248] width 51 height 14
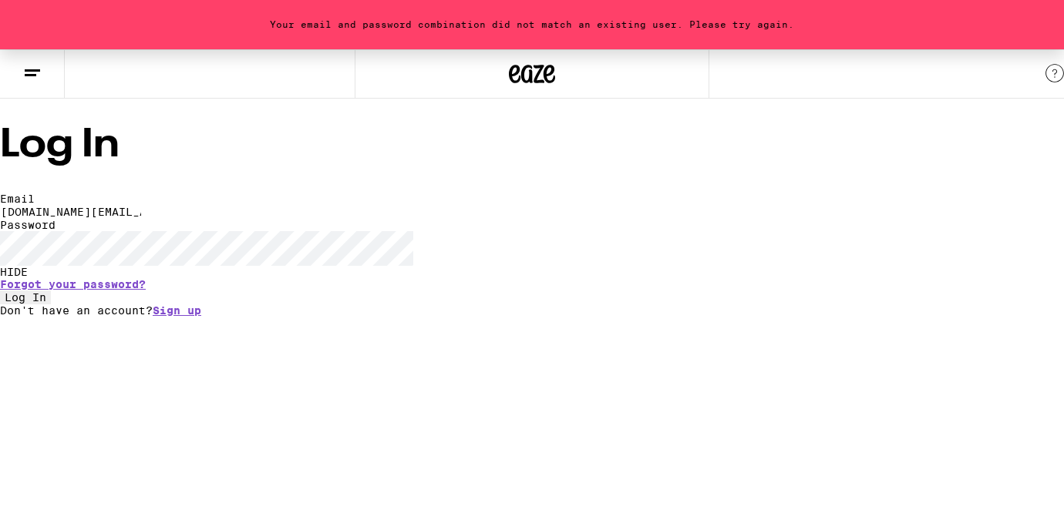
click at [496, 305] on form "Email Email [DOMAIN_NAME][EMAIL_ADDRESS][DOMAIN_NAME] Password Password HIDE Fo…" at bounding box center [532, 249] width 1064 height 112
click at [0, 291] on button "Log In" at bounding box center [25, 298] width 51 height 14
click at [46, 304] on span "Log In" at bounding box center [26, 297] width 42 height 12
click at [0, 291] on button "Log In" at bounding box center [25, 298] width 51 height 14
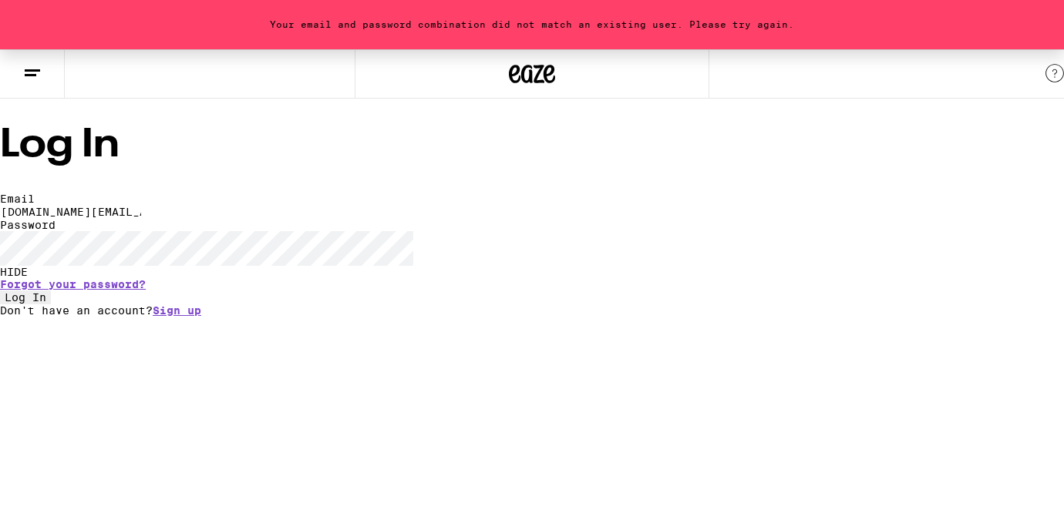
click at [0, 291] on button "Log In" at bounding box center [25, 298] width 51 height 14
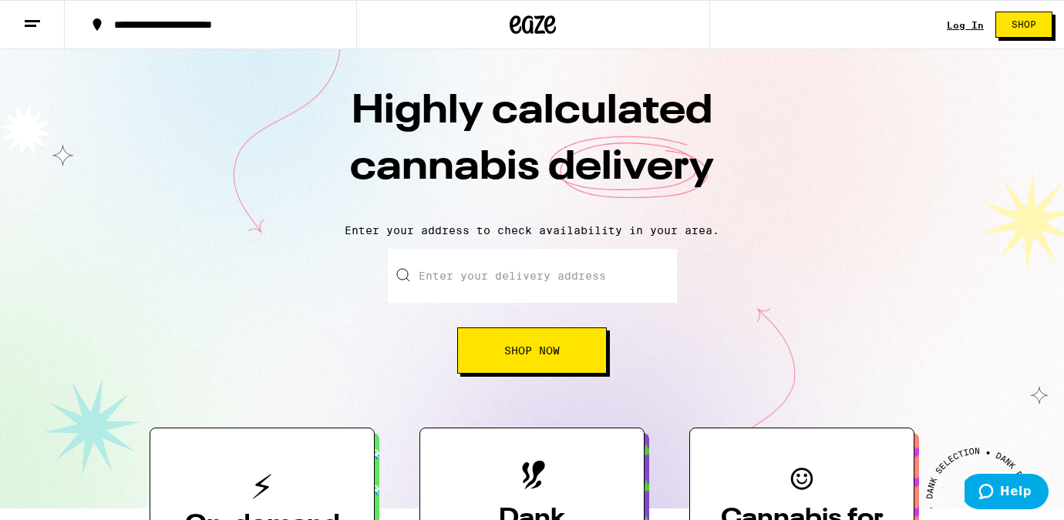
click at [972, 23] on div "Log In" at bounding box center [965, 25] width 37 height 10
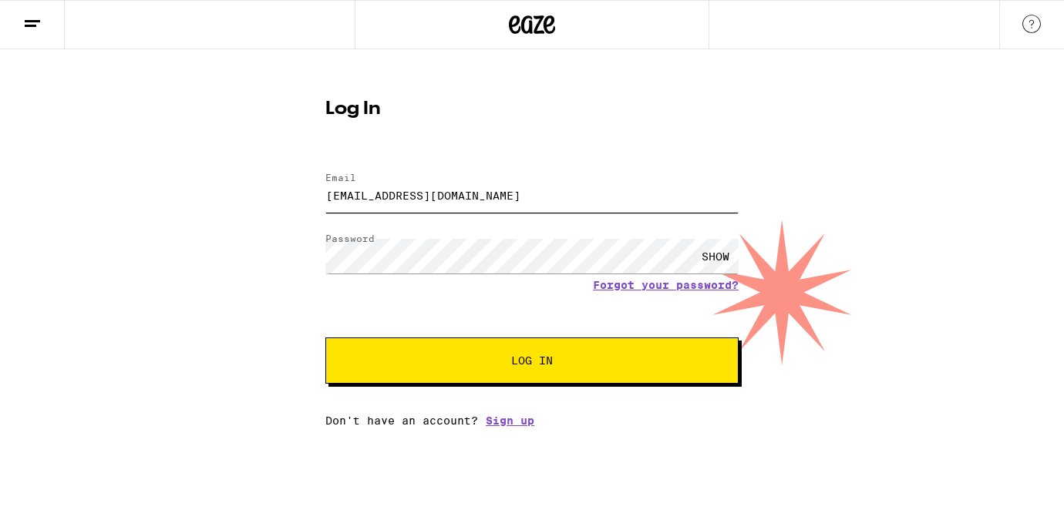
click at [682, 211] on input "[EMAIL_ADDRESS][DOMAIN_NAME]" at bounding box center [531, 195] width 413 height 35
click at [662, 185] on input "[EMAIL_ADDRESS][DOMAIN_NAME]" at bounding box center [531, 195] width 413 height 35
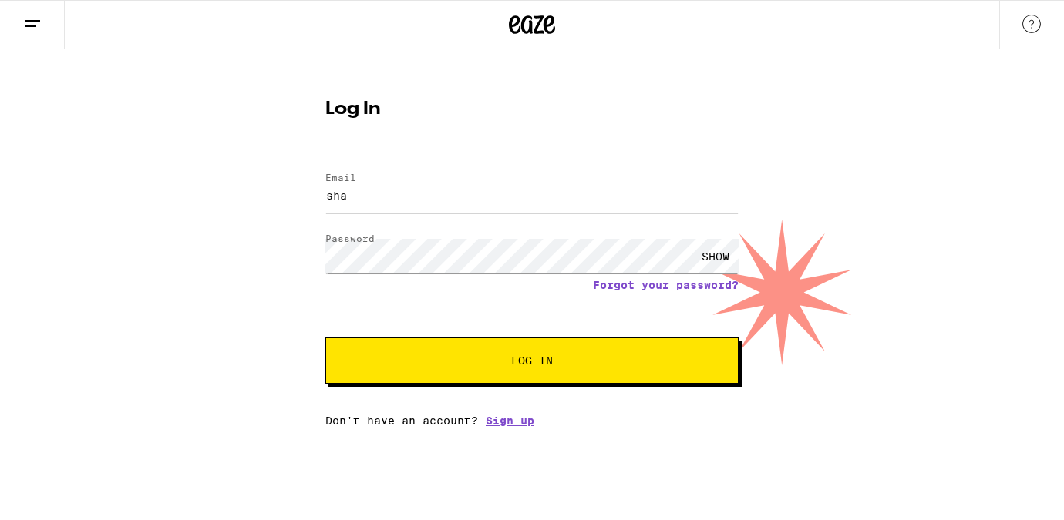
type input "[DOMAIN_NAME][EMAIL_ADDRESS][DOMAIN_NAME]"
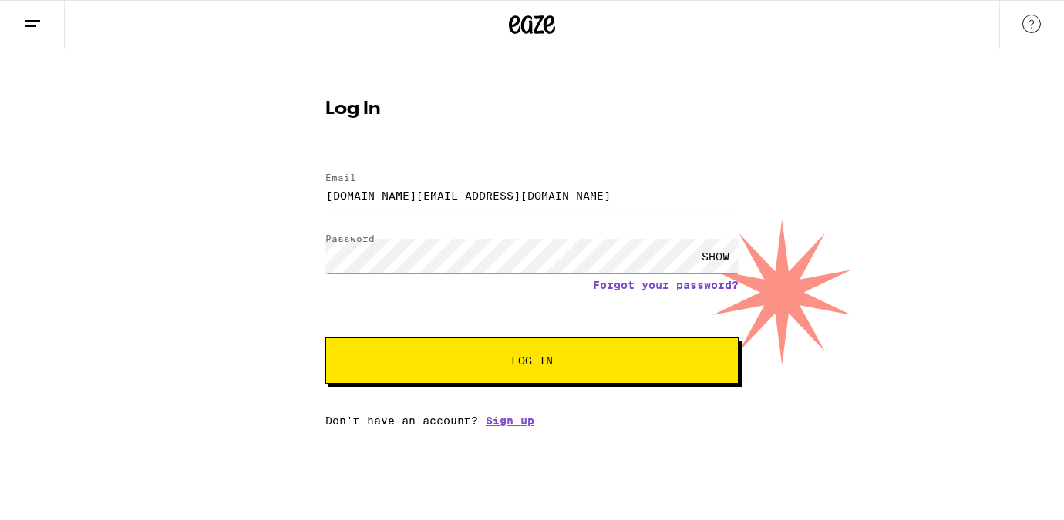
click at [718, 252] on div "SHOW" at bounding box center [715, 256] width 46 height 35
click at [484, 355] on button "Log In" at bounding box center [531, 361] width 413 height 46
